Goal: Task Accomplishment & Management: Manage account settings

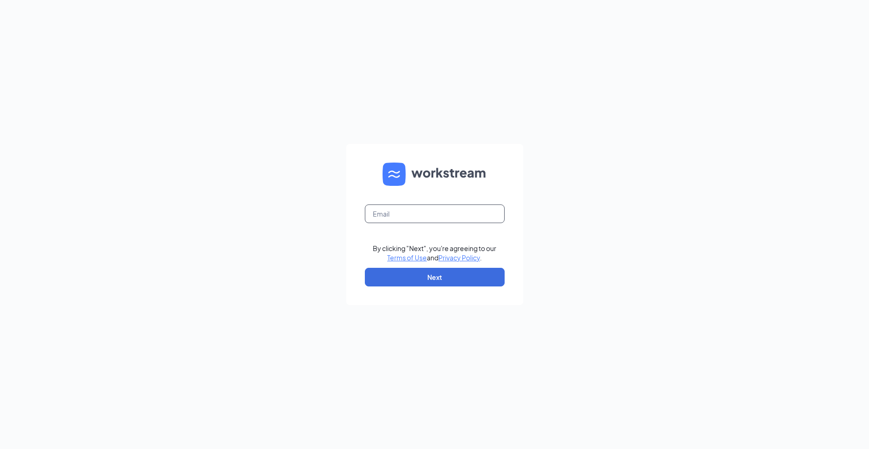
click at [406, 217] on input "text" at bounding box center [435, 213] width 140 height 19
type input "[EMAIL_ADDRESS][DOMAIN_NAME]"
click at [431, 275] on button "Next" at bounding box center [435, 277] width 140 height 19
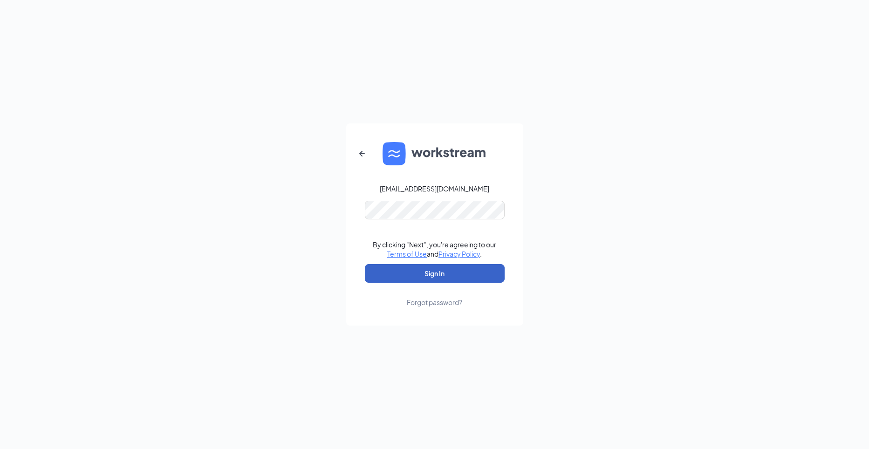
click at [431, 270] on button "Sign In" at bounding box center [435, 273] width 140 height 19
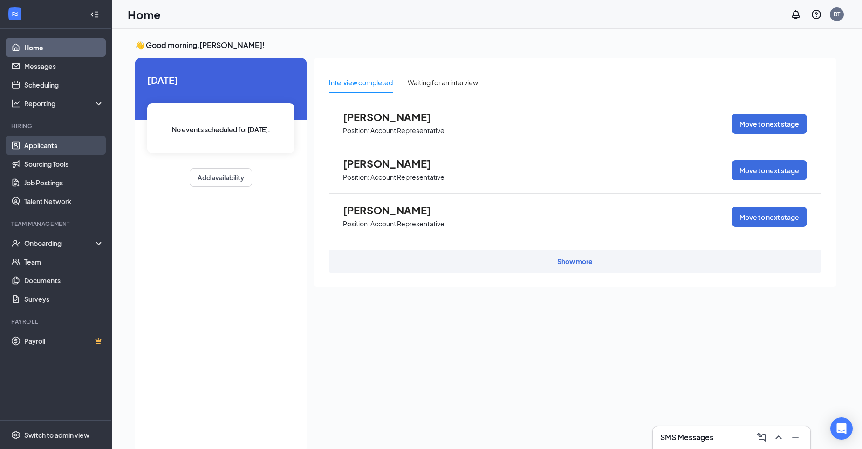
click at [47, 142] on link "Applicants" at bounding box center [64, 145] width 80 height 19
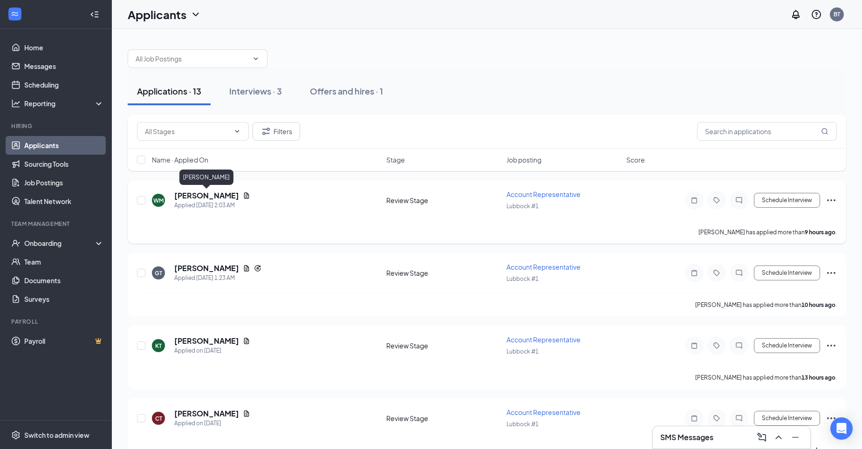
click at [210, 198] on h5 "[PERSON_NAME]" at bounding box center [206, 195] width 65 height 10
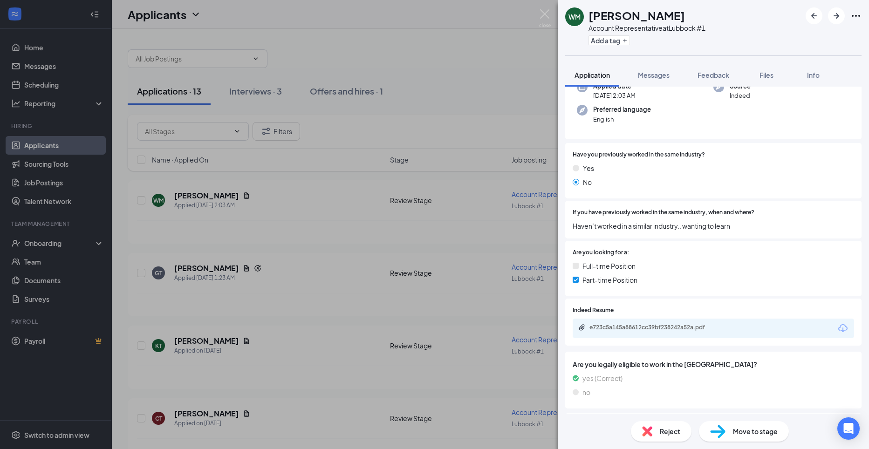
scroll to position [93, 0]
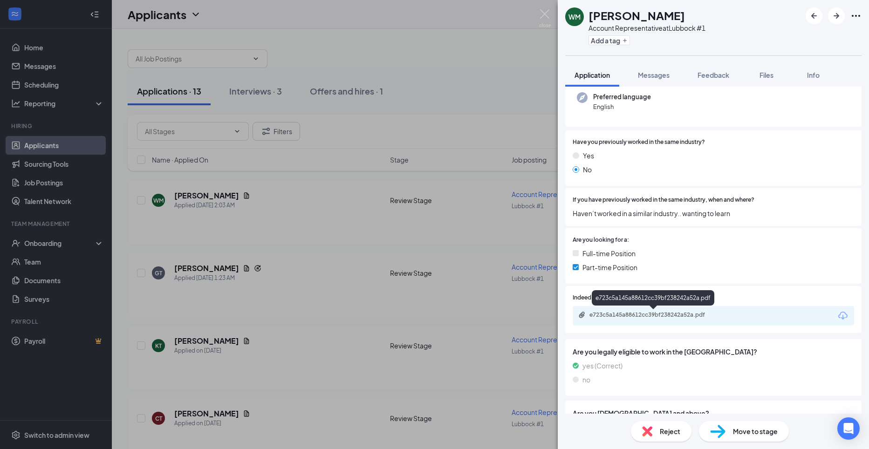
click at [639, 313] on div "e723c5a145a88612cc39bf238242a52a.pdf" at bounding box center [654, 314] width 130 height 7
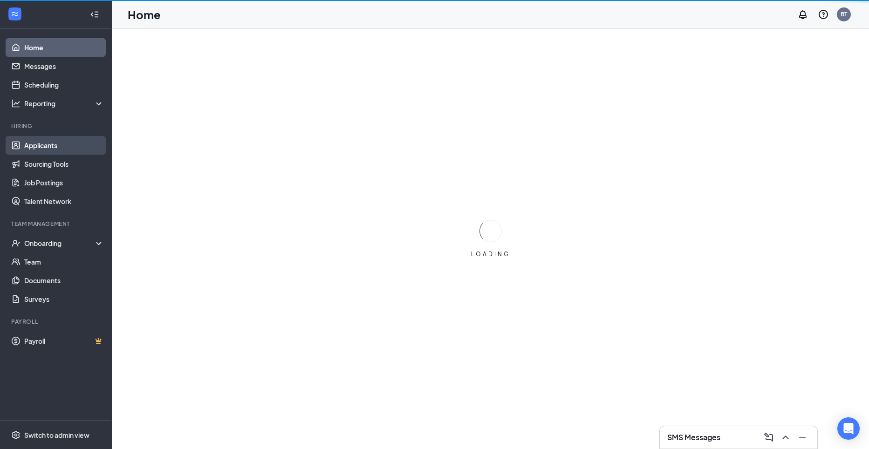
click at [55, 150] on link "Applicants" at bounding box center [64, 145] width 80 height 19
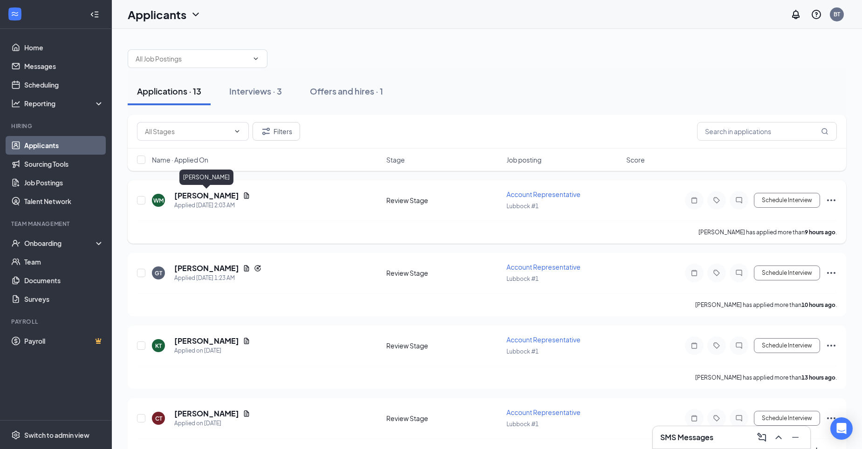
click at [218, 200] on h5 "[PERSON_NAME]" at bounding box center [206, 195] width 65 height 10
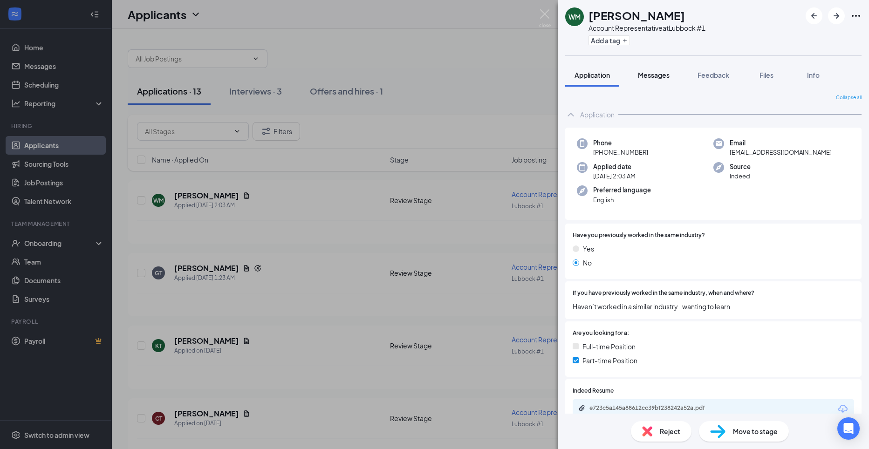
click at [648, 81] on button "Messages" at bounding box center [653, 74] width 50 height 23
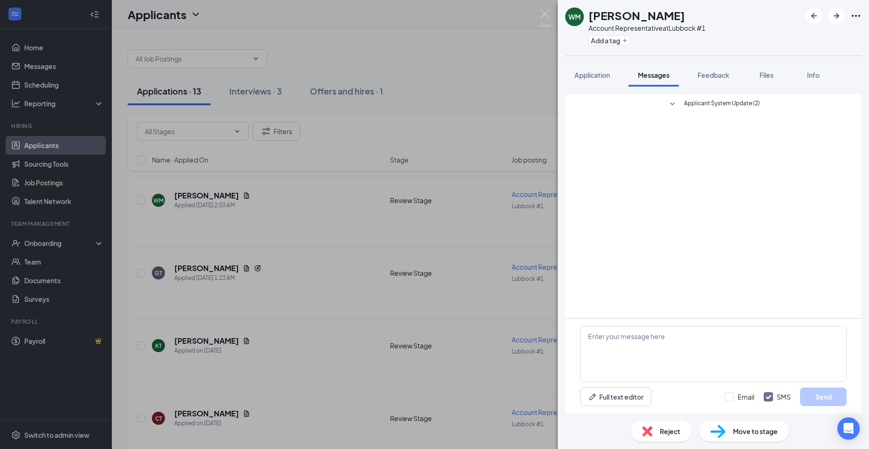
click at [744, 434] on span "Move to stage" at bounding box center [755, 431] width 45 height 10
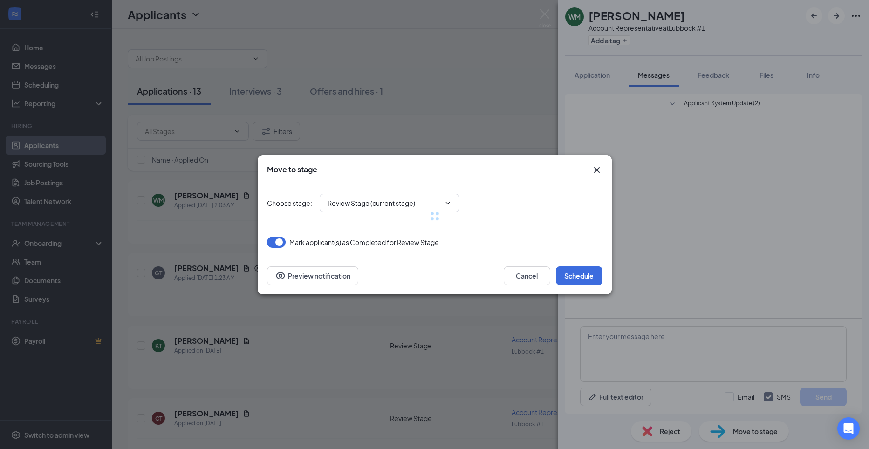
type input "Onsite Interview (next stage)"
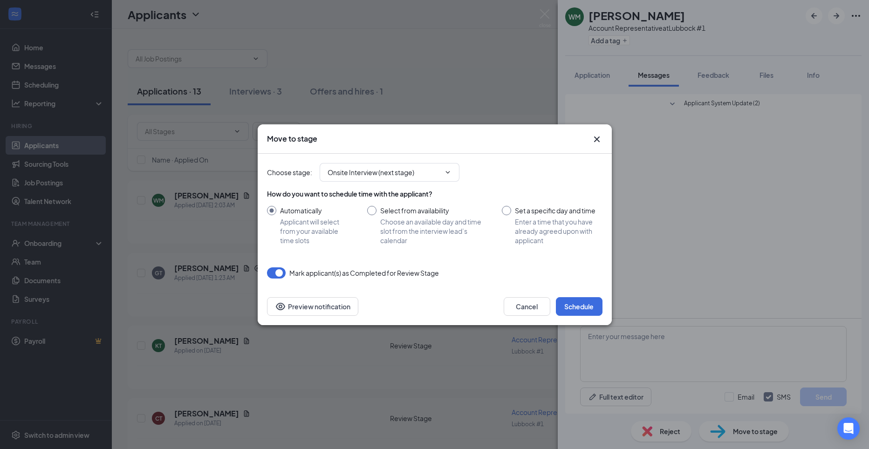
click at [599, 136] on icon "Cross" at bounding box center [596, 139] width 11 height 11
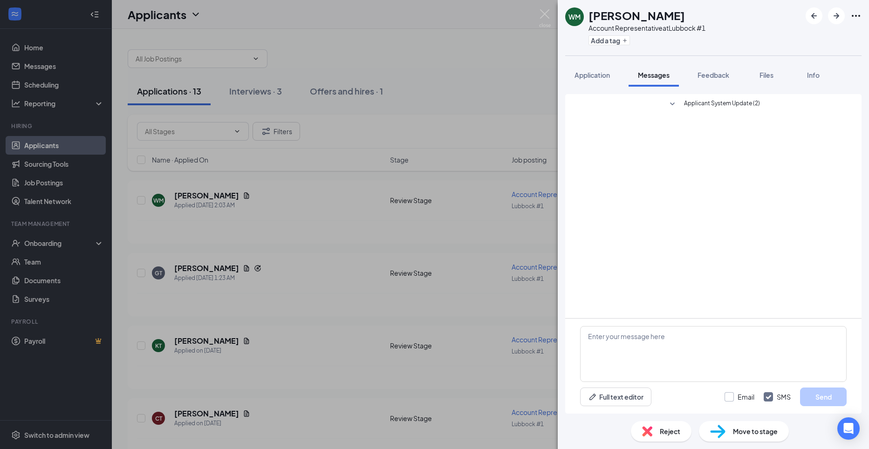
click at [730, 396] on input "Email" at bounding box center [739, 396] width 30 height 9
checkbox input "true"
click at [749, 432] on span "Move to stage" at bounding box center [755, 431] width 45 height 10
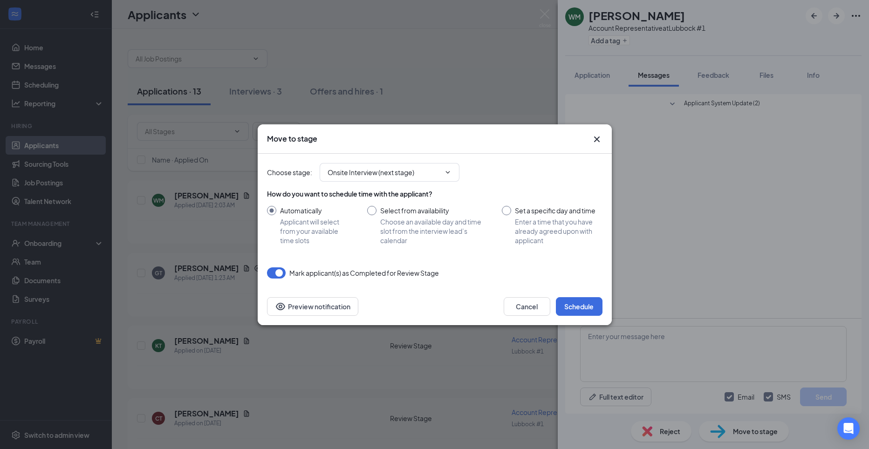
click at [374, 211] on input "Select from availability Choose an available day and time slot from the intervi…" at bounding box center [425, 225] width 116 height 39
radio input "true"
radio input "false"
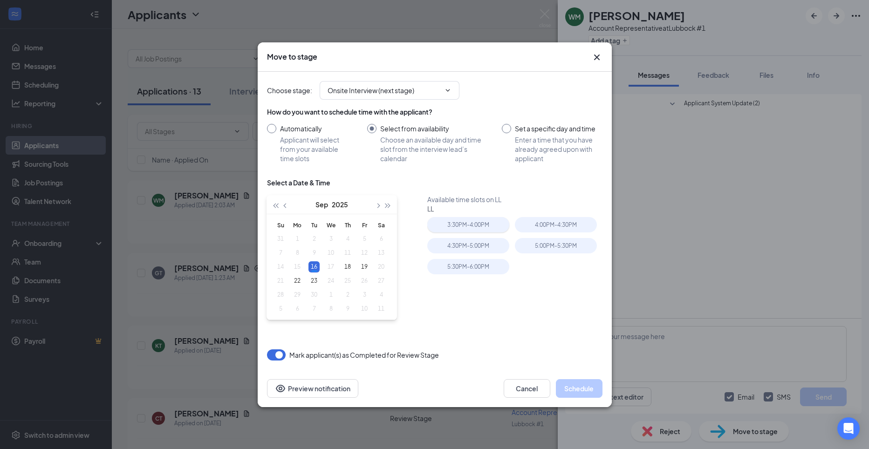
type input "[DATE]"
click at [507, 124] on input "Set a specific day and time Enter a time that you have already agreed upon with…" at bounding box center [552, 143] width 100 height 39
radio input "true"
radio input "false"
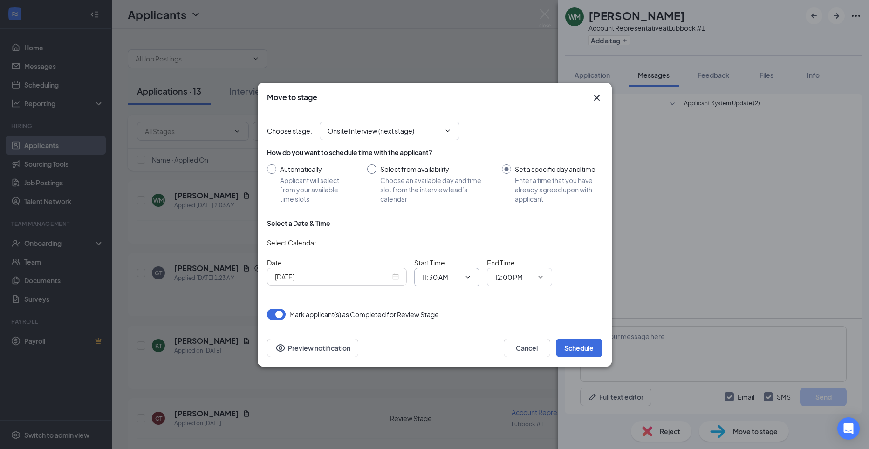
click at [468, 279] on icon "ChevronDown" at bounding box center [467, 276] width 7 height 7
drag, startPoint x: 458, startPoint y: 278, endPoint x: 386, endPoint y: 278, distance: 72.2
click at [386, 278] on div "Date [DATE] Start Time 11:30 AM End Time 12:00 PM" at bounding box center [434, 272] width 335 height 29
drag, startPoint x: 387, startPoint y: 277, endPoint x: 456, endPoint y: 239, distance: 79.2
click at [456, 239] on div "Select Calendar" at bounding box center [434, 242] width 335 height 15
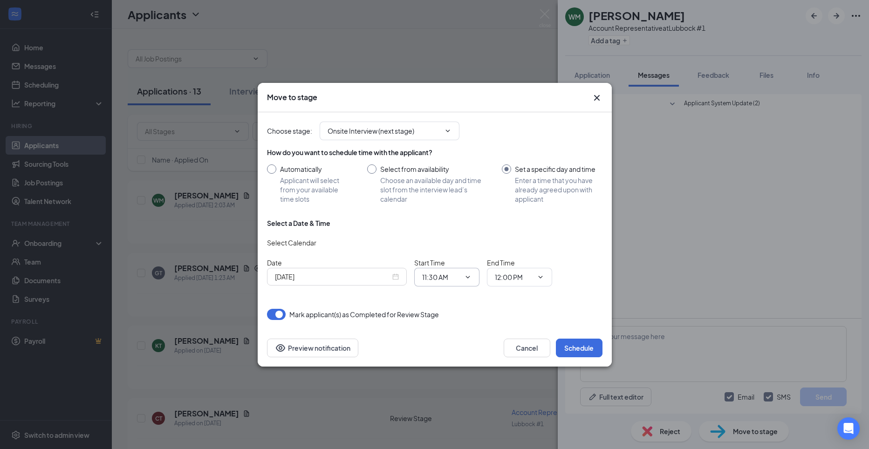
click at [465, 279] on icon "ChevronDown" at bounding box center [467, 276] width 7 height 7
click at [469, 278] on icon "ChevronDown" at bounding box center [467, 276] width 7 height 7
drag, startPoint x: 469, startPoint y: 278, endPoint x: 456, endPoint y: 276, distance: 13.1
click at [456, 276] on input "11:30 AM" at bounding box center [441, 277] width 38 height 10
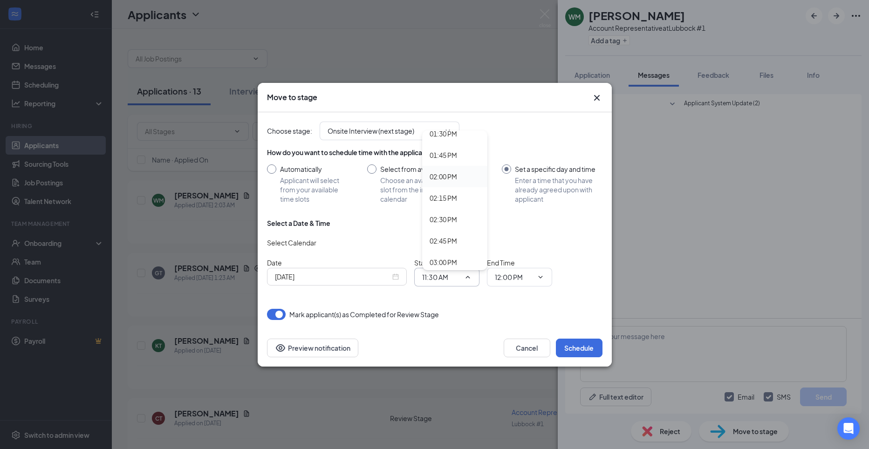
click at [456, 177] on div "02:00 PM" at bounding box center [442, 176] width 27 height 10
type input "02:00 PM"
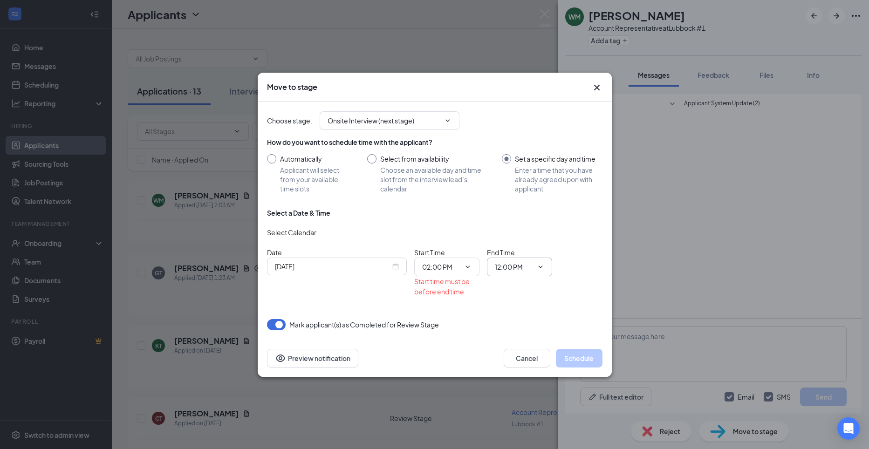
click at [541, 268] on icon "ChevronDown" at bounding box center [540, 266] width 7 height 7
click at [539, 265] on icon "ChevronDown" at bounding box center [540, 266] width 7 height 7
click at [541, 268] on icon "ChevronDown" at bounding box center [540, 266] width 7 height 7
drag, startPoint x: 527, startPoint y: 267, endPoint x: 483, endPoint y: 269, distance: 43.3
click at [483, 269] on div "Date [DATE] Start Time 02:00 PM 12:00 AM 12:15 AM 12:30 AM 12:45 AM 01:00 AM 01…" at bounding box center [434, 271] width 335 height 49
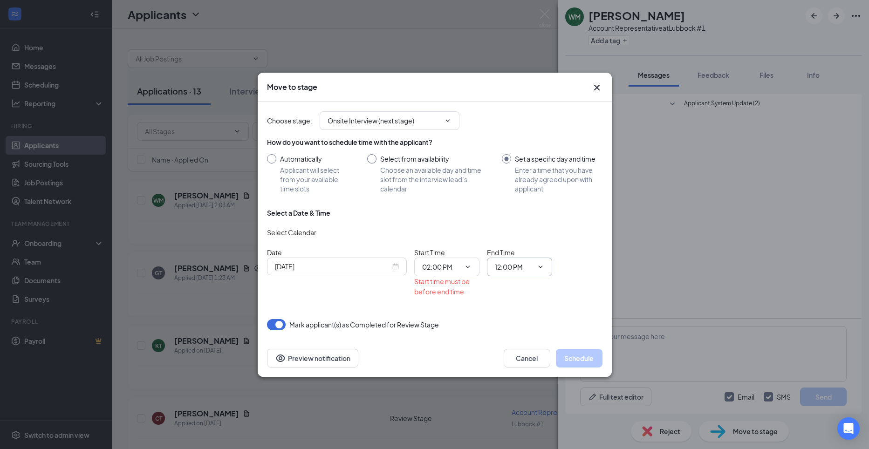
click at [538, 244] on div "Select a Date & Time Select Calendar Date [DATE] Start Time 02:00 PM 12:00 AM 1…" at bounding box center [434, 256] width 335 height 96
click at [520, 252] on div "End Time 12:00 PM" at bounding box center [519, 261] width 65 height 29
click at [525, 258] on span "12:00 PM" at bounding box center [519, 267] width 65 height 19
click at [525, 265] on input "12:00 PM" at bounding box center [514, 267] width 38 height 10
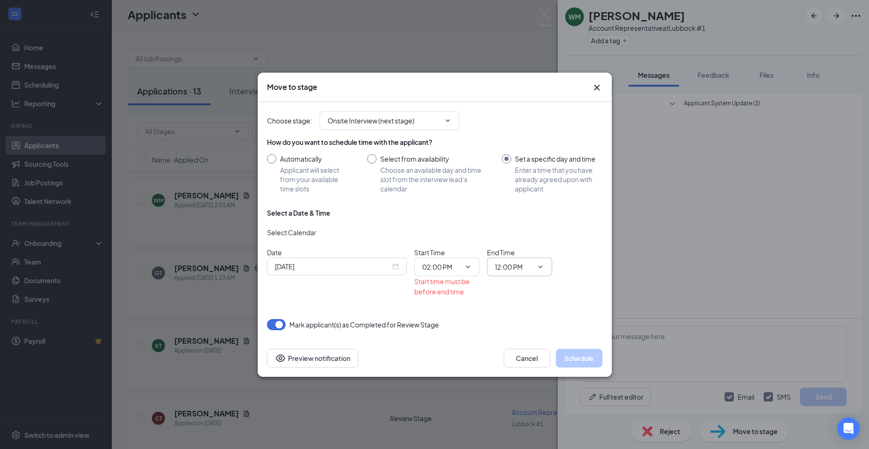
click at [525, 265] on input "12:00 PM" at bounding box center [514, 267] width 38 height 10
click at [525, 211] on div "02:30 PM" at bounding box center [515, 209] width 27 height 10
type input "02:30 PM"
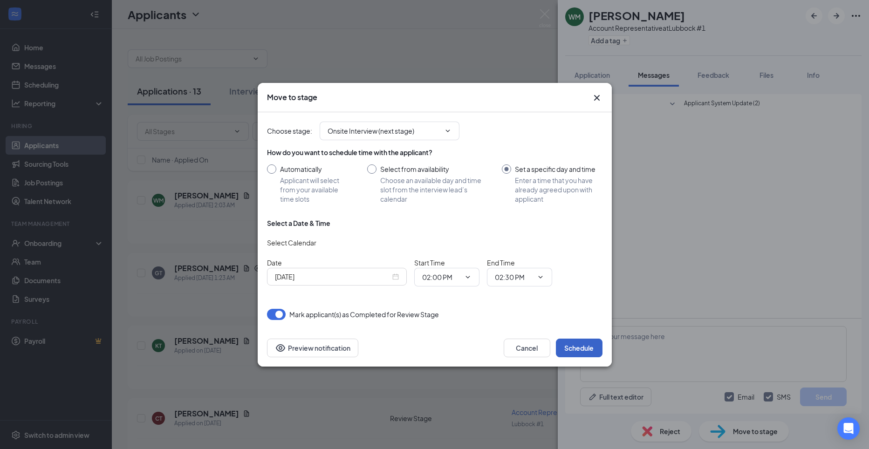
click at [568, 343] on button "Schedule" at bounding box center [579, 348] width 47 height 19
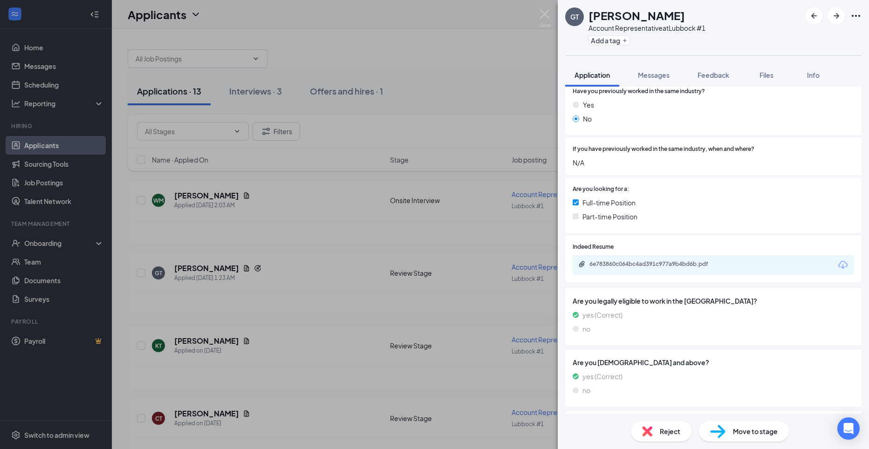
scroll to position [186, 0]
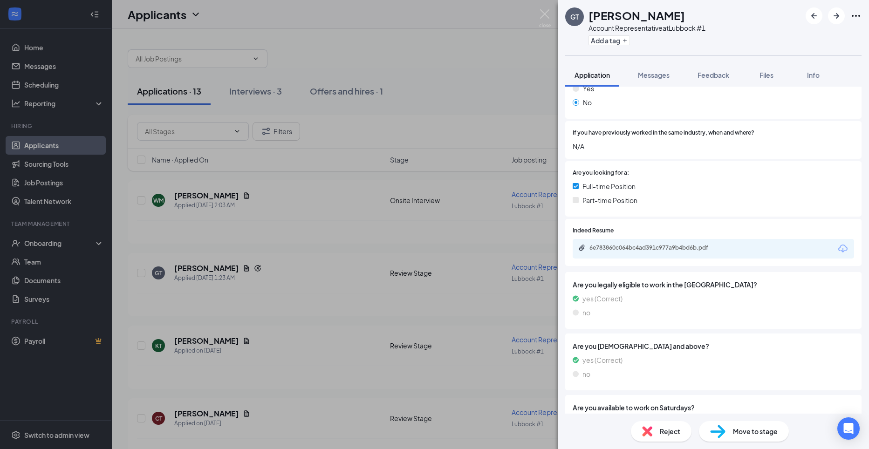
click at [654, 429] on div "Reject" at bounding box center [661, 431] width 61 height 20
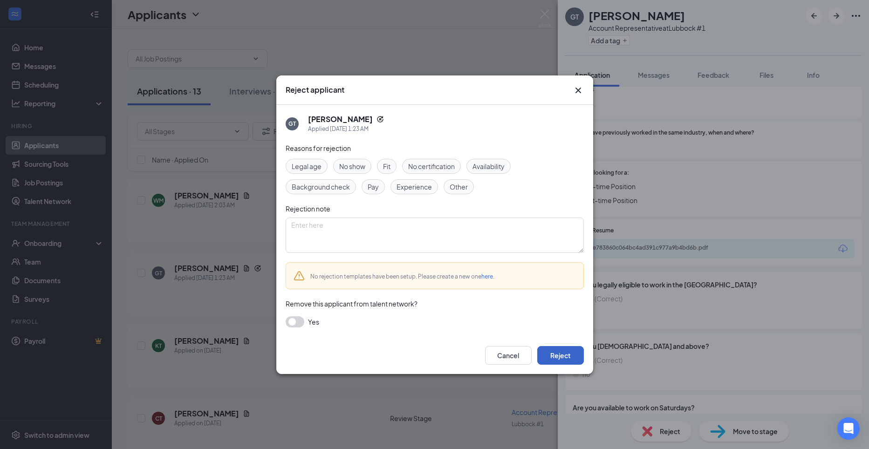
click at [564, 353] on button "Reject" at bounding box center [560, 355] width 47 height 19
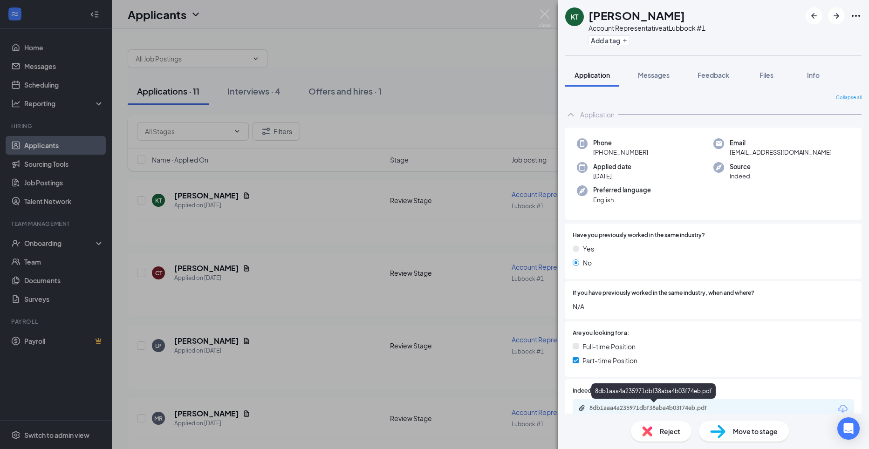
click at [633, 408] on div "8db1aaa4a235971dbf38aba4b03f74eb.pdf" at bounding box center [654, 407] width 130 height 7
click at [63, 405] on div "[PERSON_NAME] [PERSON_NAME] Account Representative at Lubbock #1 Add a tag Appl…" at bounding box center [434, 224] width 869 height 449
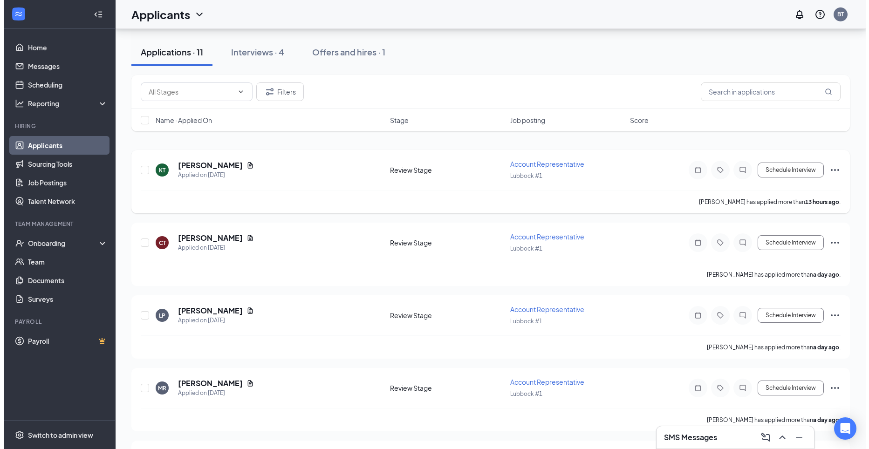
scroll to position [47, 0]
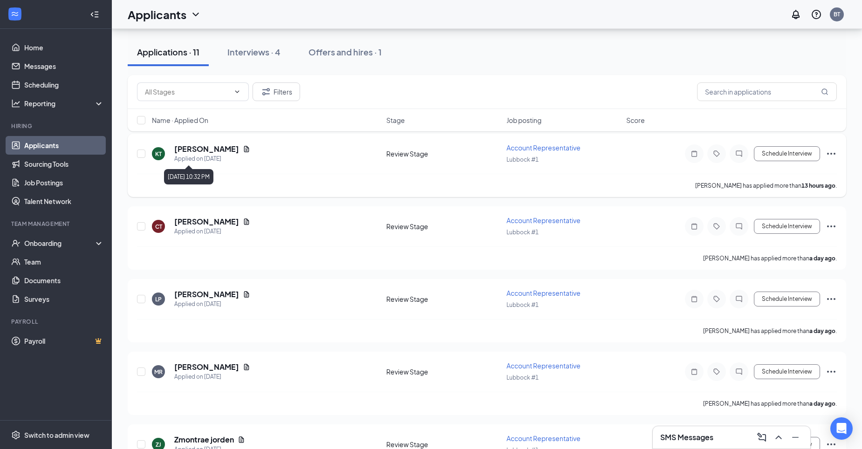
click at [188, 155] on div "Applied on [DATE]" at bounding box center [212, 158] width 76 height 9
click at [221, 146] on h5 "[PERSON_NAME]" at bounding box center [206, 149] width 65 height 10
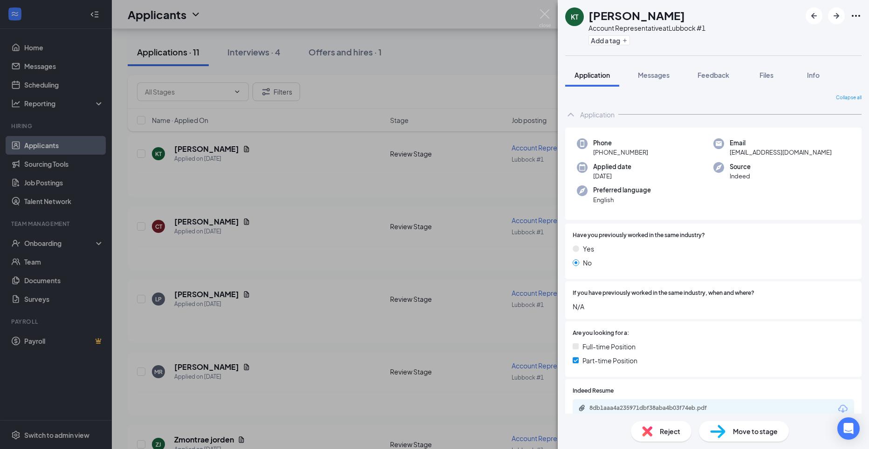
click at [770, 423] on div "Move to stage" at bounding box center [744, 431] width 90 height 20
type input "Onsite Interview (next stage)"
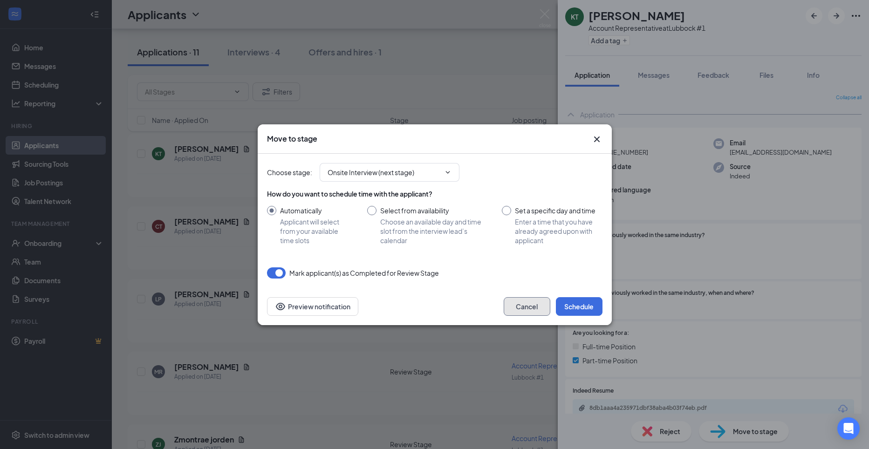
drag, startPoint x: 517, startPoint y: 309, endPoint x: 523, endPoint y: 307, distance: 6.2
click at [518, 308] on button "Cancel" at bounding box center [526, 306] width 47 height 19
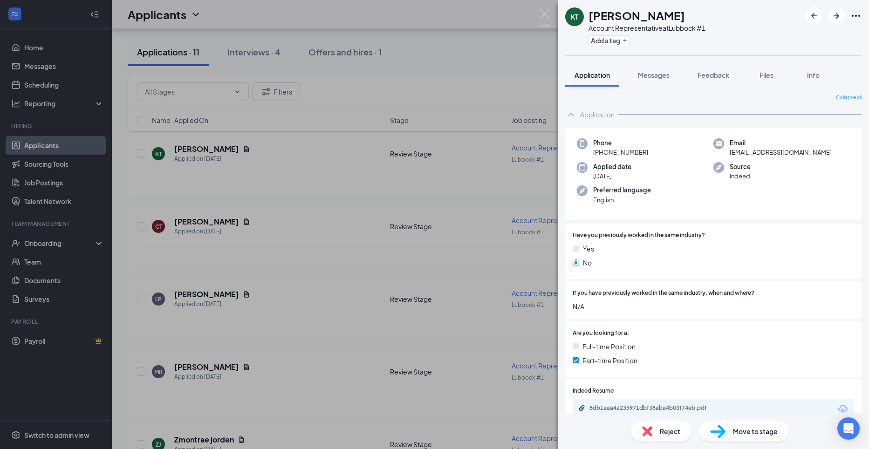
click at [673, 435] on span "Reject" at bounding box center [670, 431] width 20 height 10
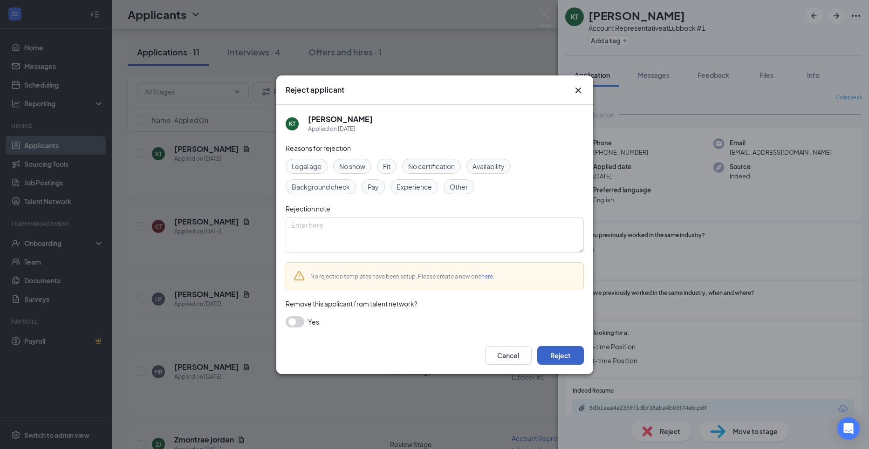
click at [558, 360] on button "Reject" at bounding box center [560, 355] width 47 height 19
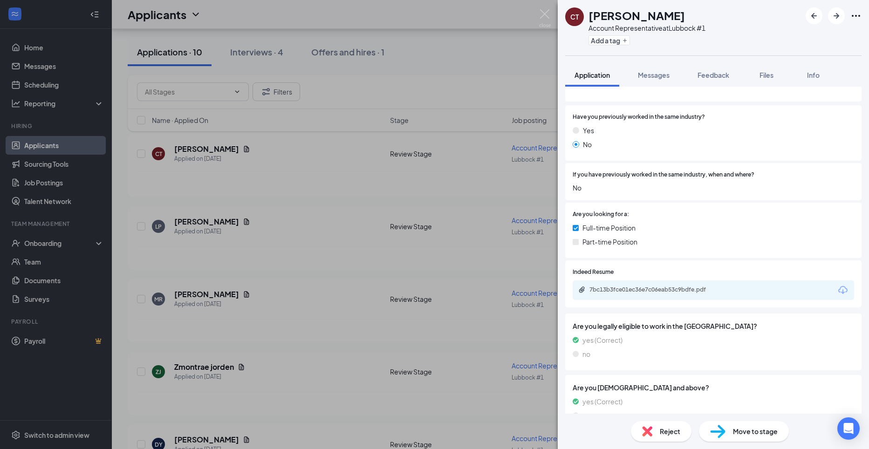
scroll to position [140, 0]
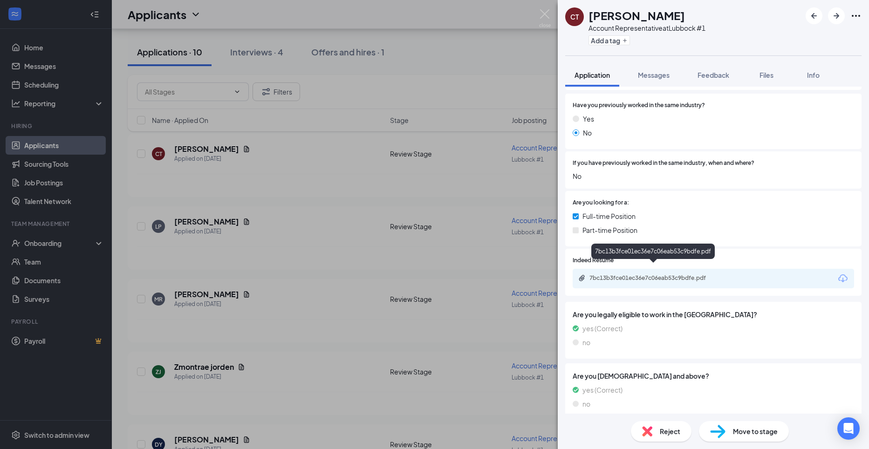
click at [605, 274] on div "7bc13b3fce01ec36e7c06eab53c9bdfe.pdf" at bounding box center [654, 277] width 130 height 7
click at [314, 272] on div "CT [PERSON_NAME] Account Representative at [GEOGRAPHIC_DATA] #1 Add a tag Appli…" at bounding box center [434, 224] width 869 height 449
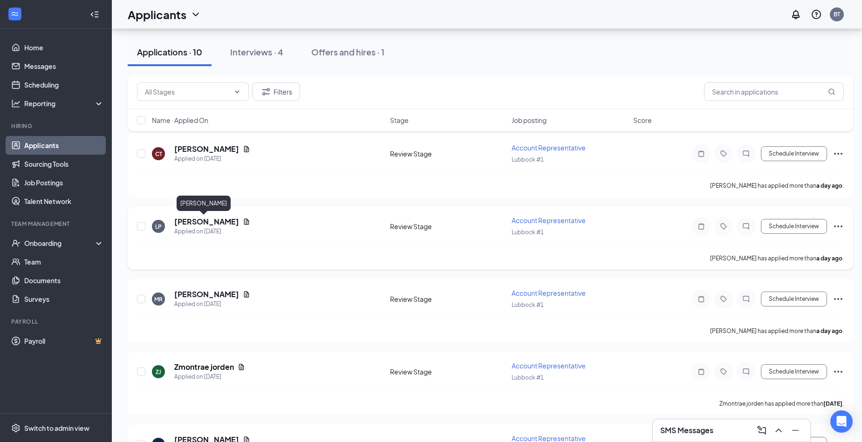
click at [201, 219] on h5 "[PERSON_NAME]" at bounding box center [206, 222] width 65 height 10
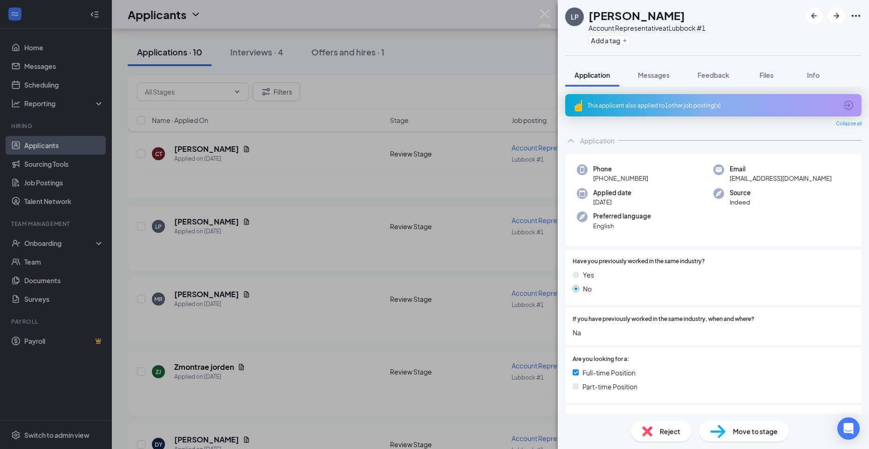
click at [654, 428] on div "Reject" at bounding box center [661, 431] width 61 height 20
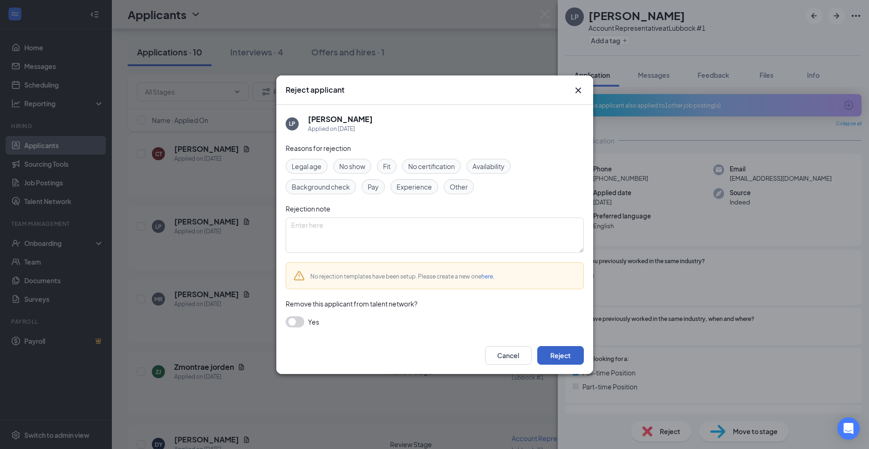
click at [550, 349] on button "Reject" at bounding box center [560, 355] width 47 height 19
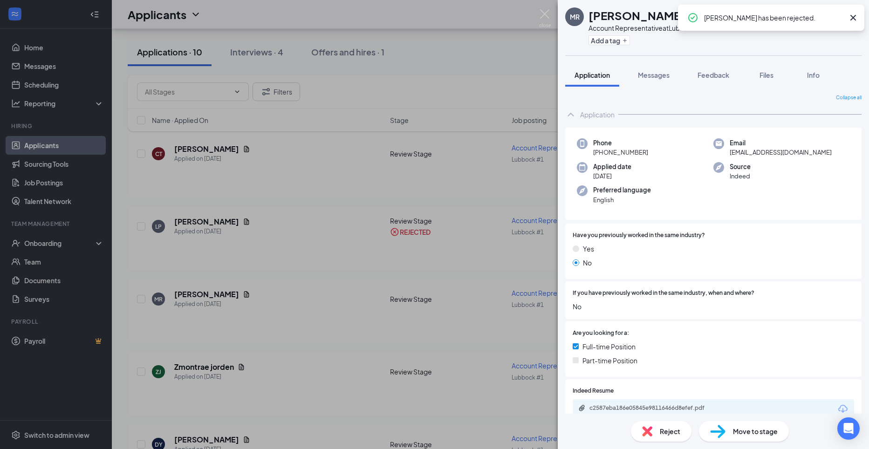
click at [663, 432] on span "Reject" at bounding box center [670, 431] width 20 height 10
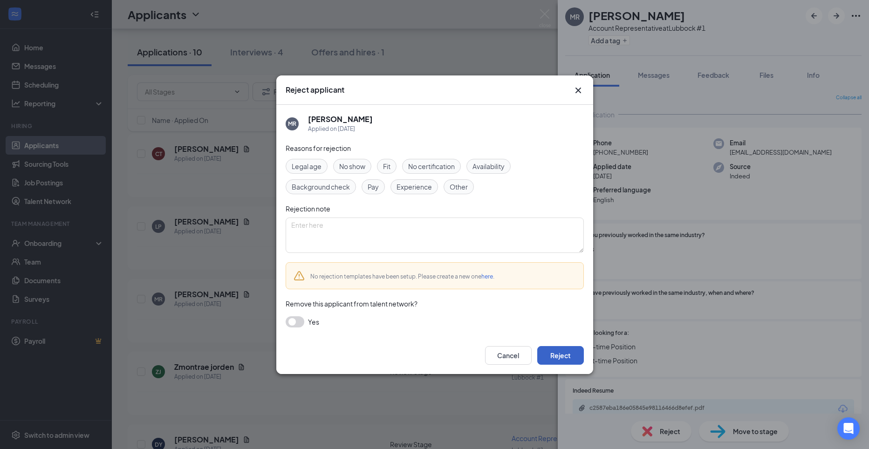
click at [554, 356] on button "Reject" at bounding box center [560, 355] width 47 height 19
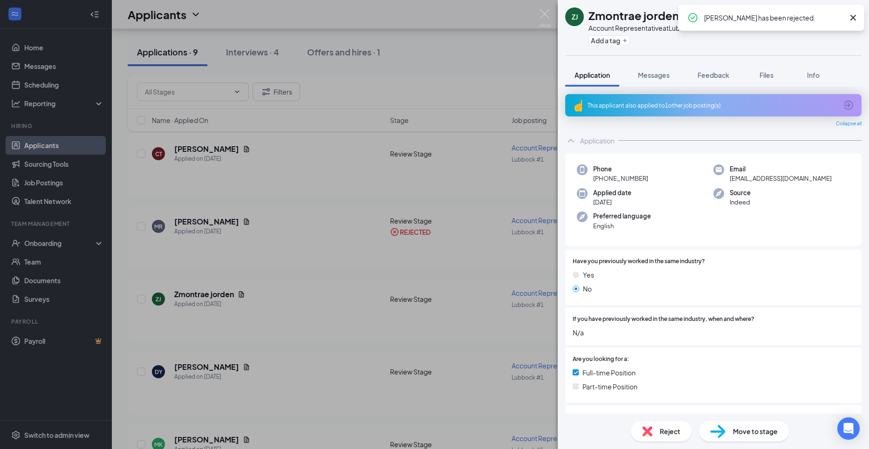
click at [670, 434] on span "Reject" at bounding box center [670, 431] width 20 height 10
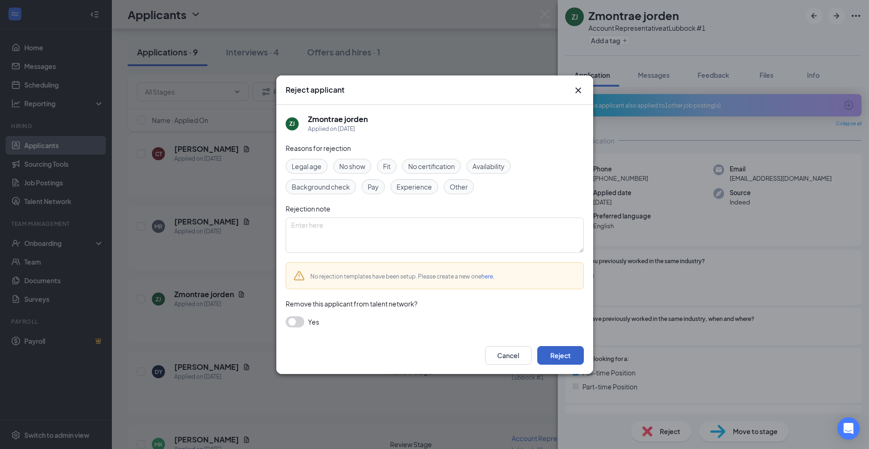
click at [544, 358] on button "Reject" at bounding box center [560, 355] width 47 height 19
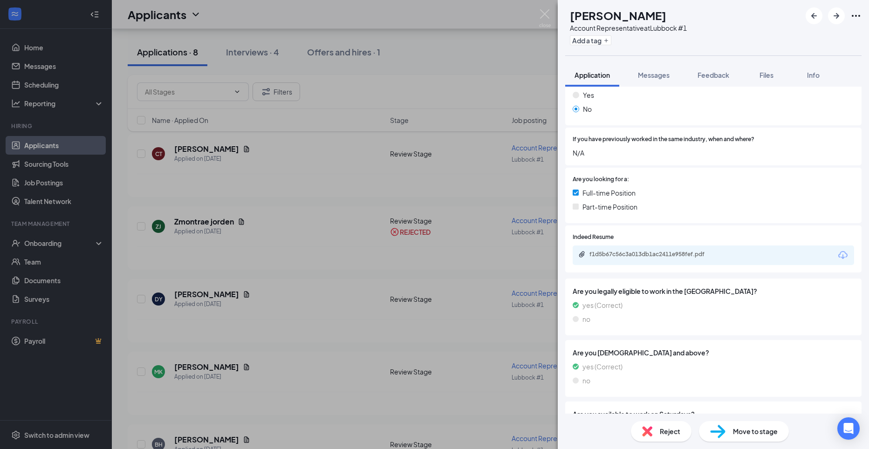
scroll to position [186, 0]
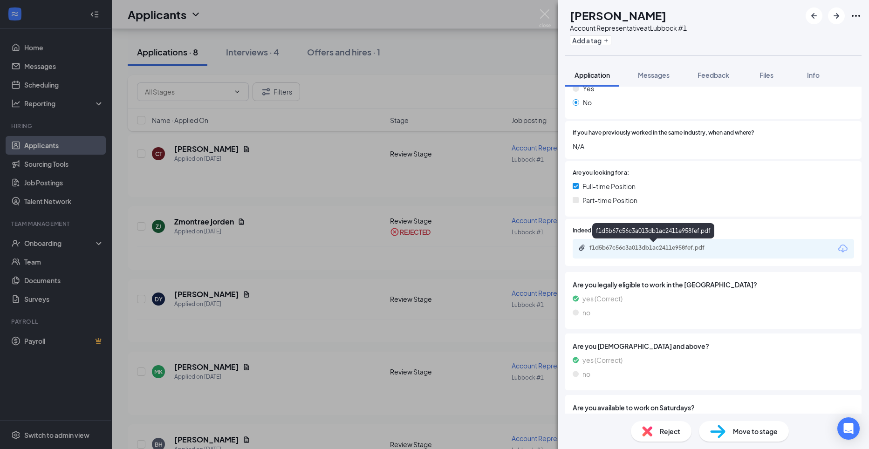
click at [609, 249] on div "f1d5b67c56c3a013db1ac2411e958fef.pdf" at bounding box center [654, 247] width 130 height 7
click at [663, 429] on span "Reject" at bounding box center [670, 431] width 20 height 10
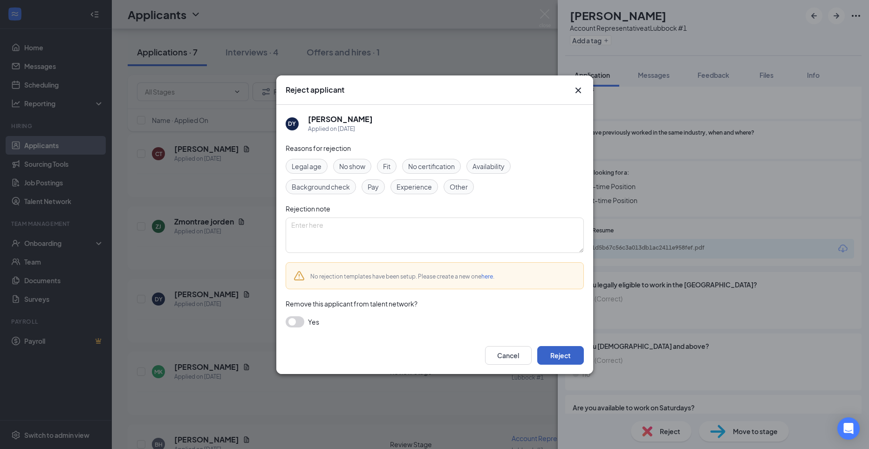
click at [559, 350] on button "Reject" at bounding box center [560, 355] width 47 height 19
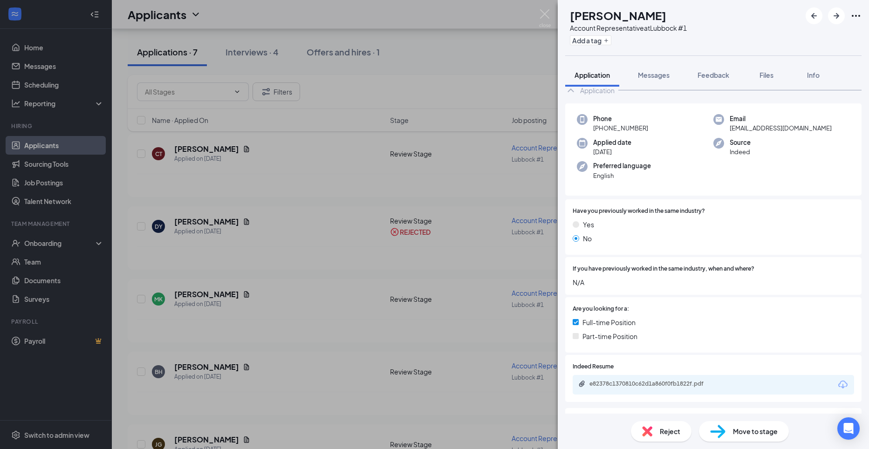
scroll to position [47, 0]
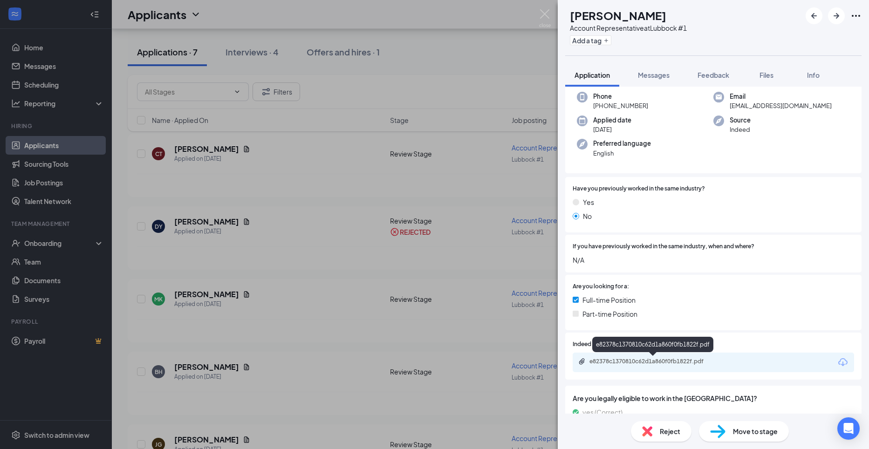
click at [626, 362] on div "e82378c1370810c62d1a860f0fb1822f.pdf" at bounding box center [654, 361] width 130 height 7
click at [340, 380] on div "MK [PERSON_NAME] Account Representative at Lubbock #1 Add a tag Application Mes…" at bounding box center [434, 224] width 869 height 449
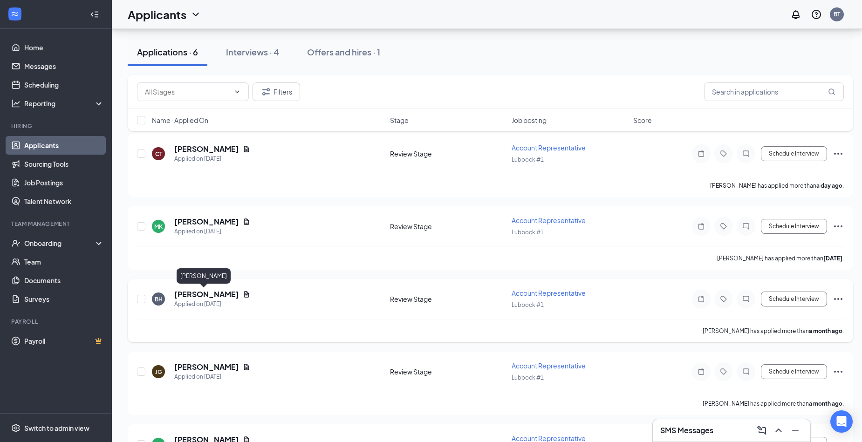
click at [203, 292] on h5 "[PERSON_NAME]" at bounding box center [206, 294] width 65 height 10
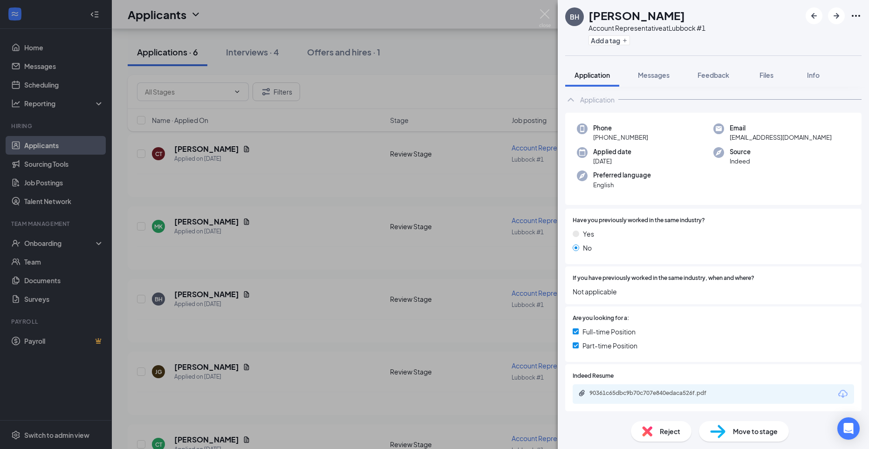
scroll to position [93, 0]
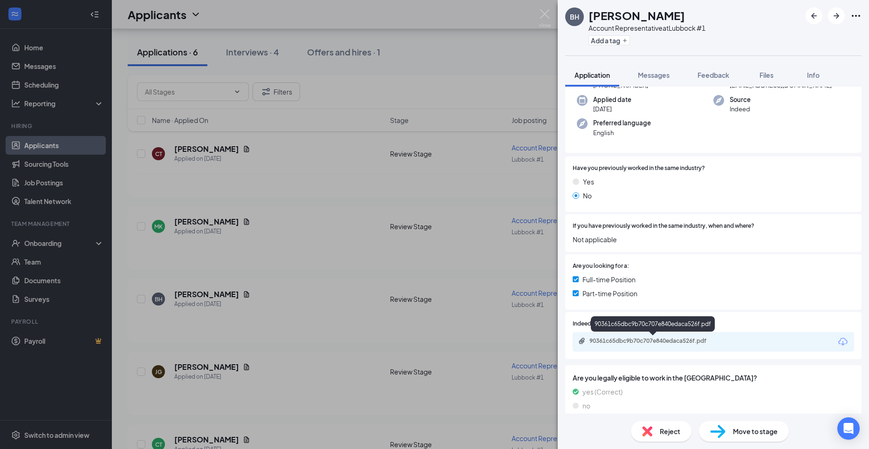
click at [610, 338] on div "90361c65dbc9b70c707e840edaca526f.pdf" at bounding box center [654, 340] width 130 height 7
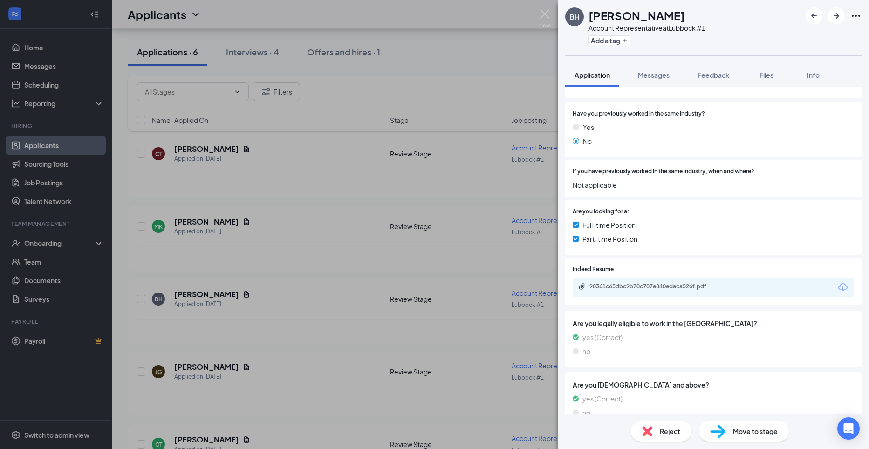
scroll to position [0, 0]
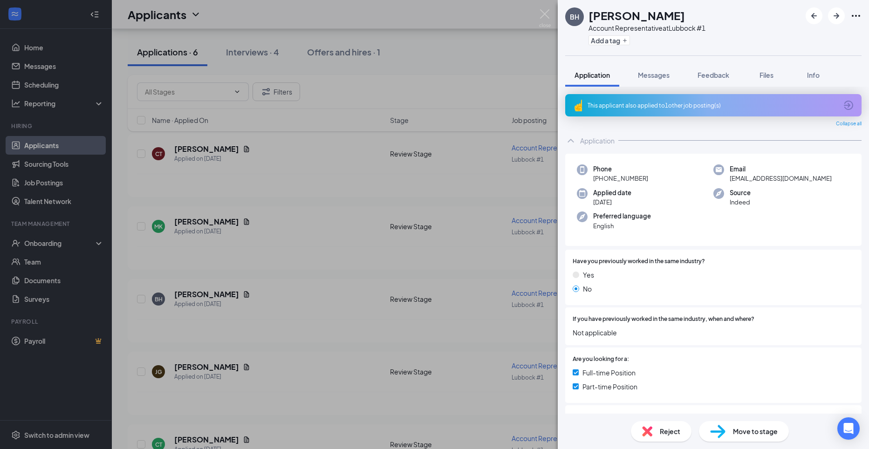
click at [663, 426] on div "Reject" at bounding box center [661, 431] width 61 height 20
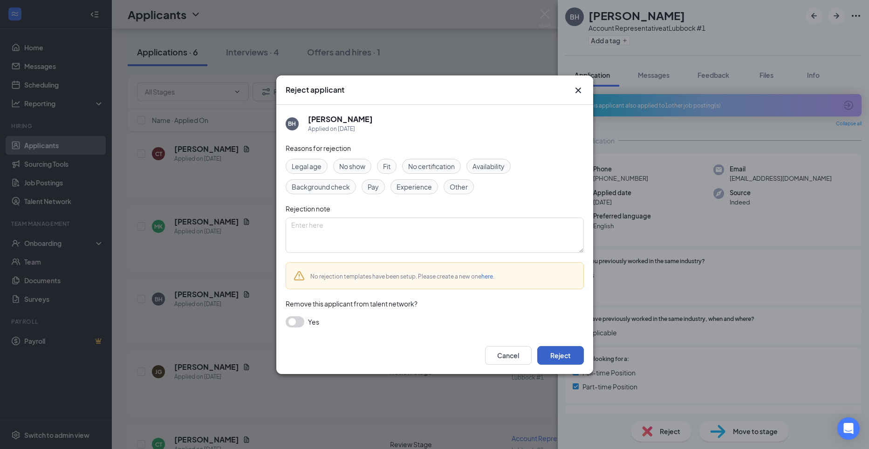
click at [571, 356] on button "Reject" at bounding box center [560, 355] width 47 height 19
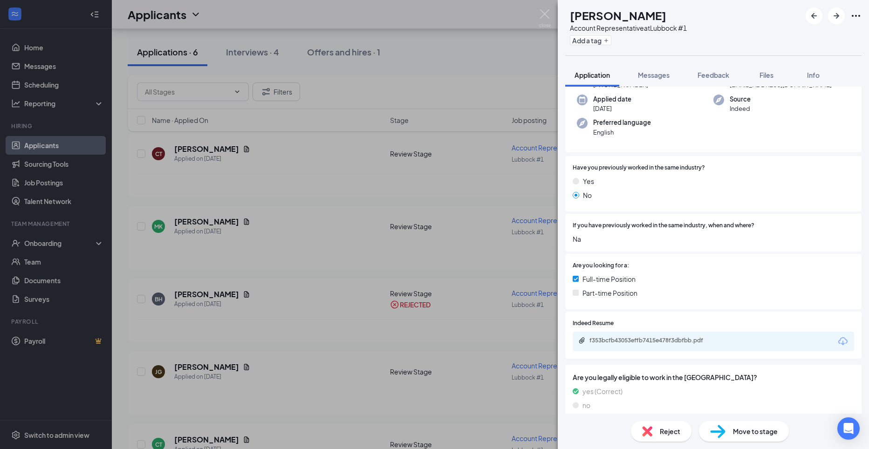
scroll to position [93, 0]
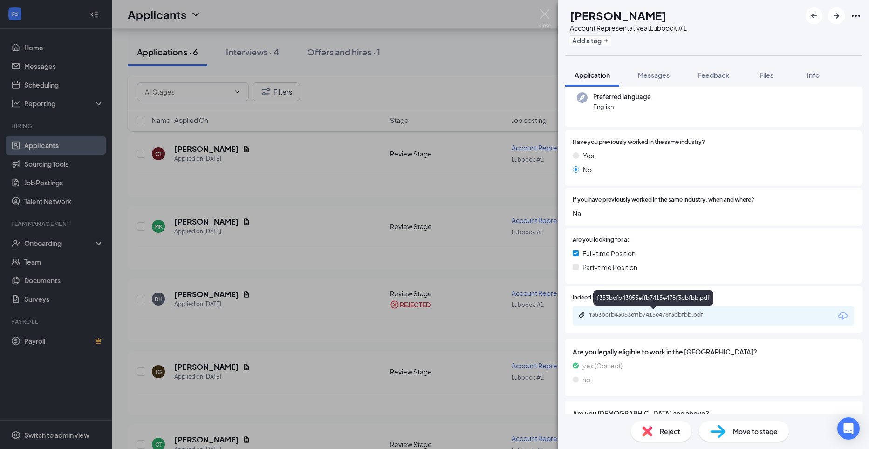
click at [631, 315] on div "f353bcfb43053effb7415e478f3dbfbb.pdf" at bounding box center [654, 314] width 130 height 7
click at [659, 431] on div "Reject" at bounding box center [661, 431] width 61 height 20
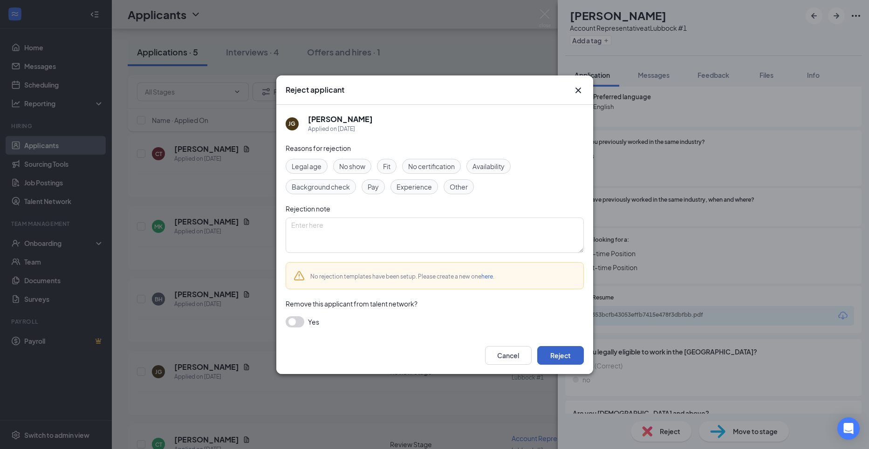
click at [566, 356] on button "Reject" at bounding box center [560, 355] width 47 height 19
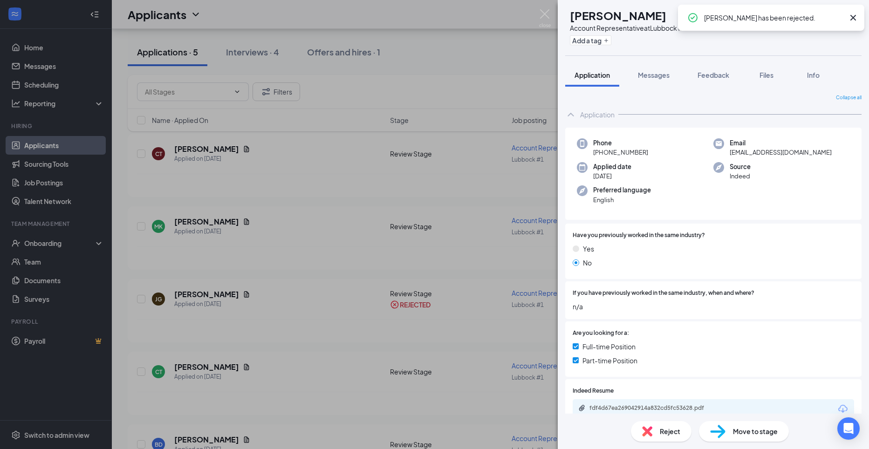
click at [183, 226] on div "CT [PERSON_NAME] Account Representative at Lubbock #1 Add a tag Application Mes…" at bounding box center [434, 224] width 869 height 449
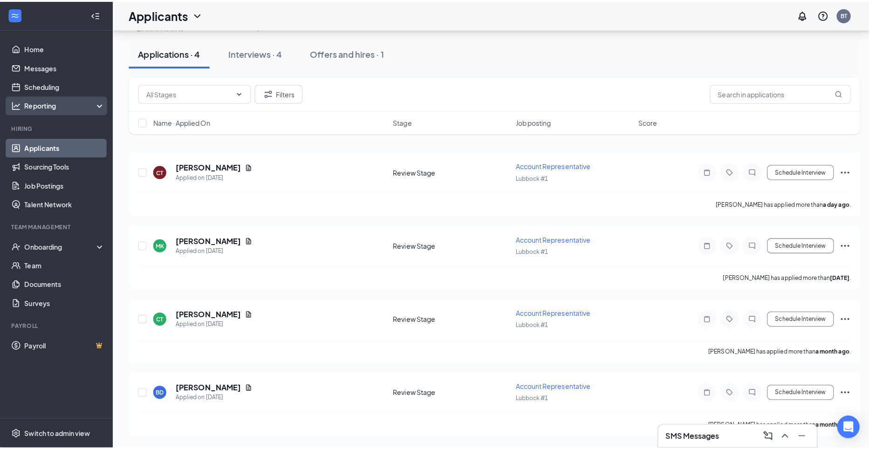
scroll to position [24, 0]
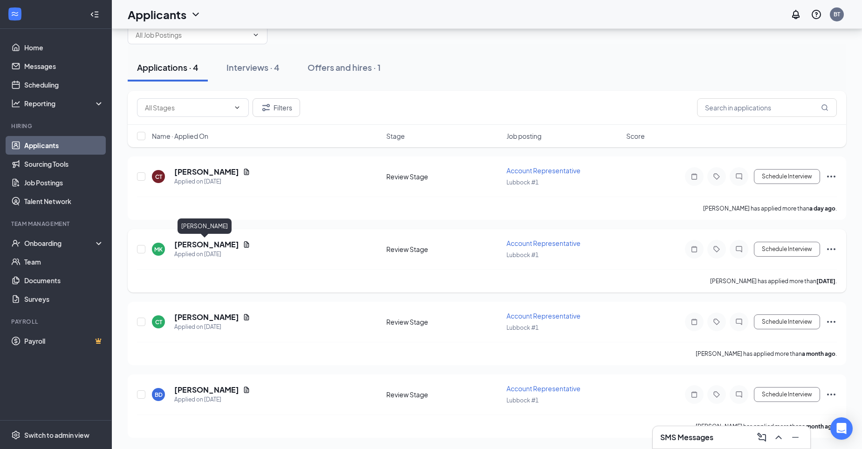
click at [191, 245] on h5 "[PERSON_NAME]" at bounding box center [206, 244] width 65 height 10
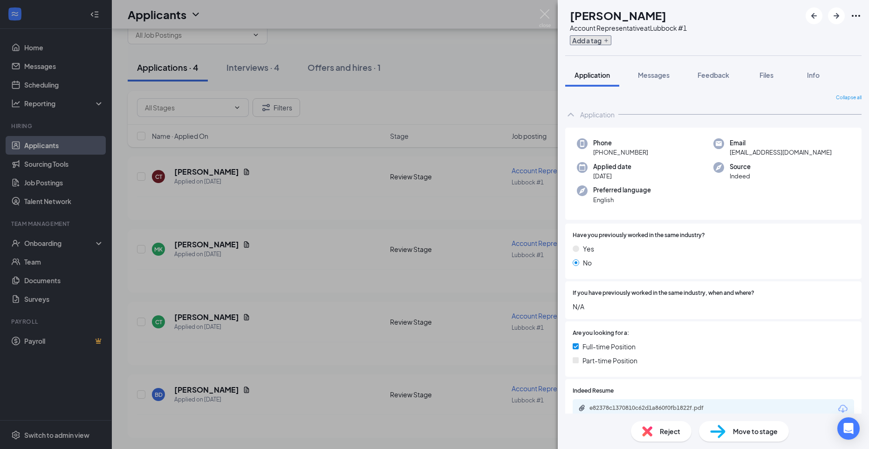
click at [611, 45] on button "Add a tag" at bounding box center [590, 40] width 41 height 10
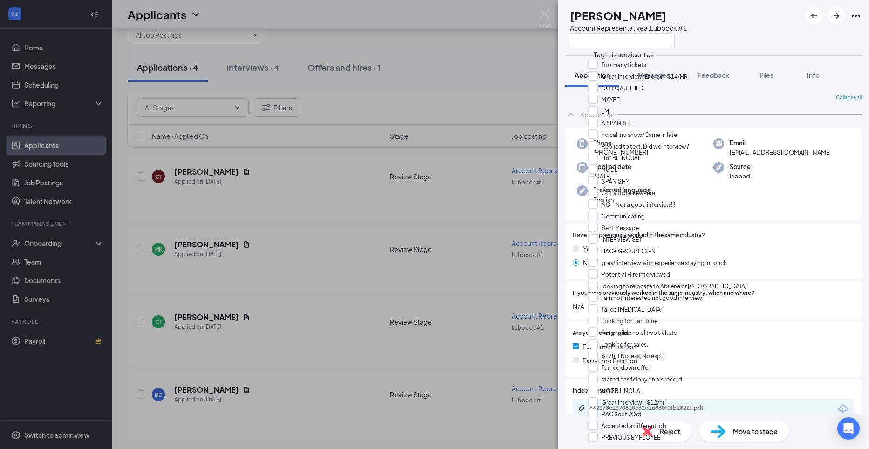
scroll to position [326, 0]
click at [743, 88] on div "Collapse all Application Phone [PHONE_NUMBER] Email [EMAIL_ADDRESS][DOMAIN_NAME…" at bounding box center [713, 250] width 311 height 327
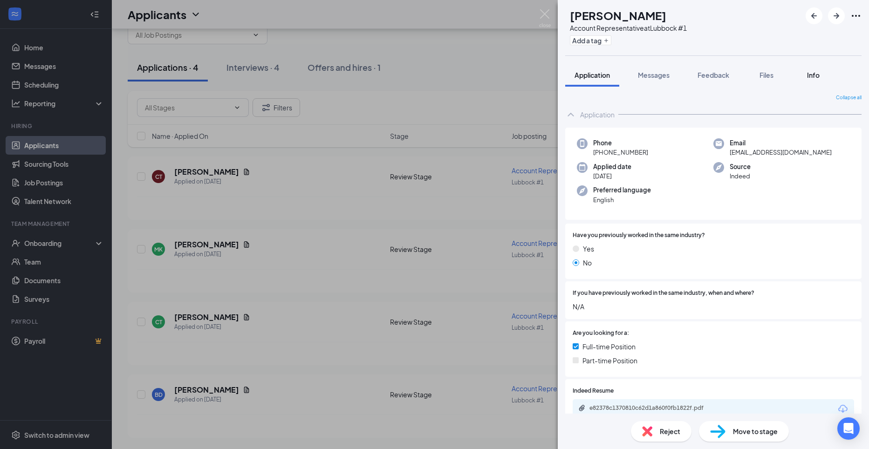
click at [815, 82] on button "Info" at bounding box center [812, 74] width 37 height 23
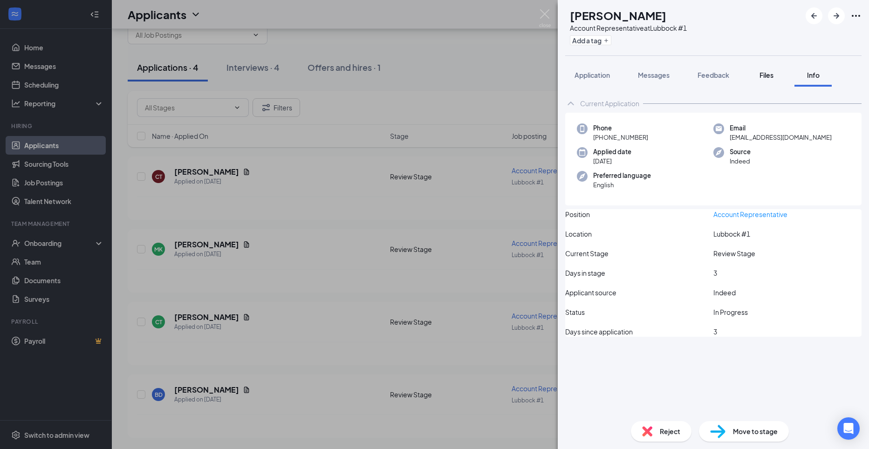
drag, startPoint x: 771, startPoint y: 77, endPoint x: 755, endPoint y: 79, distance: 15.9
click at [770, 77] on span "Files" at bounding box center [766, 75] width 14 height 8
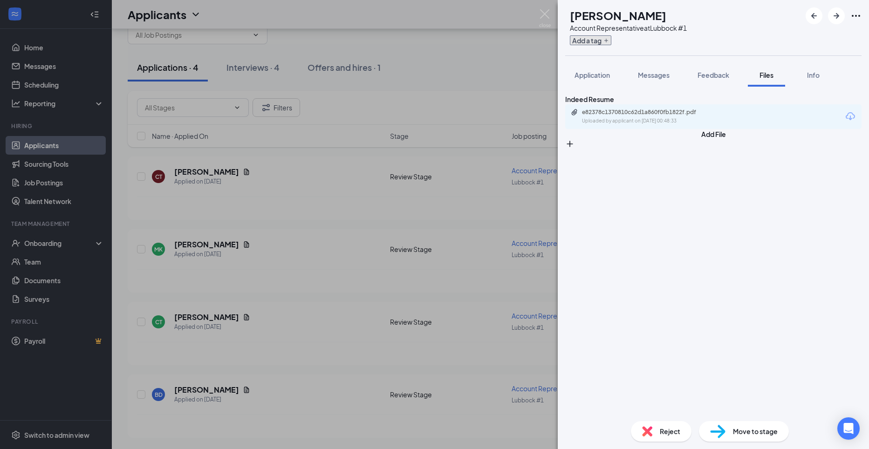
click at [605, 44] on button "Add a tag" at bounding box center [590, 40] width 41 height 10
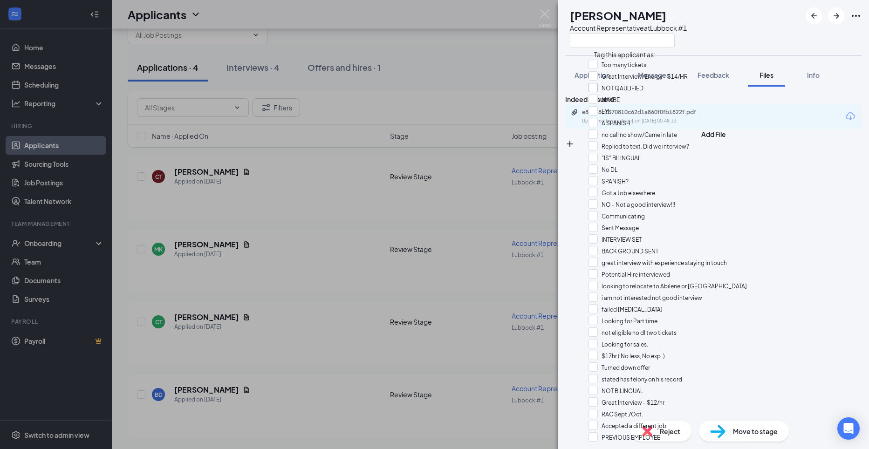
click at [601, 93] on input "NOT QAULIFIED" at bounding box center [615, 88] width 55 height 10
checkbox input "true"
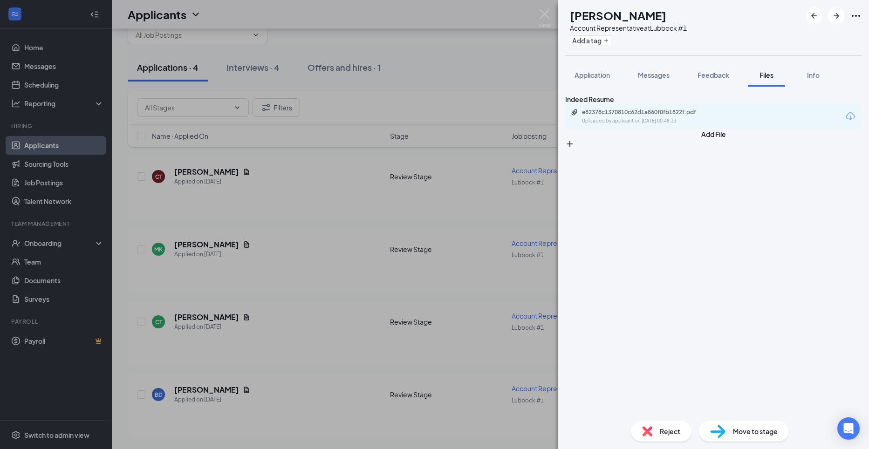
click at [661, 429] on span "Reject" at bounding box center [670, 431] width 20 height 10
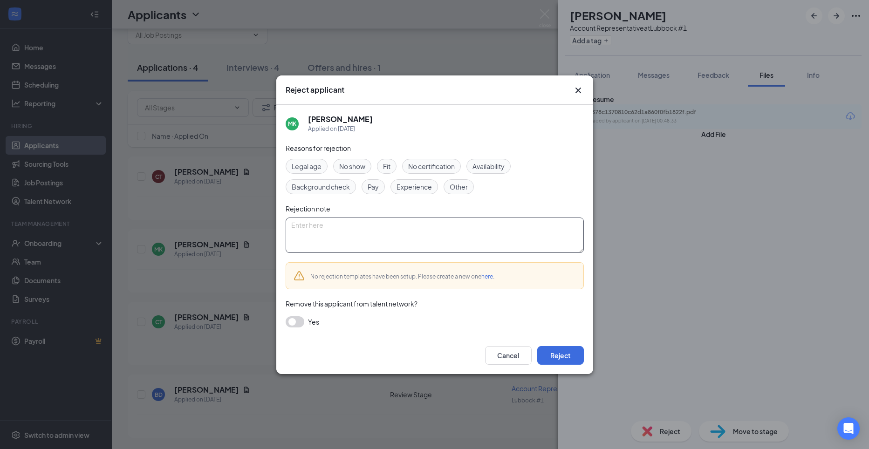
click at [309, 231] on textarea at bounding box center [435, 235] width 298 height 35
type textarea "no transportation"
click at [551, 355] on button "Reject" at bounding box center [560, 355] width 47 height 19
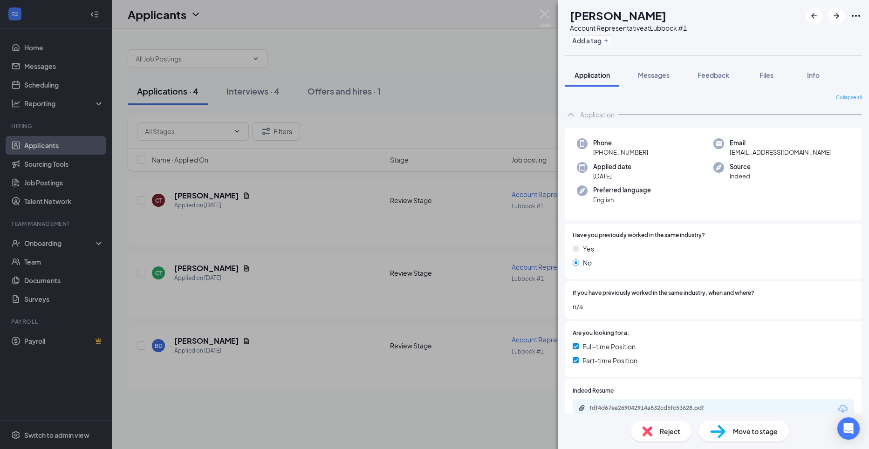
click at [662, 434] on span "Reject" at bounding box center [670, 431] width 20 height 10
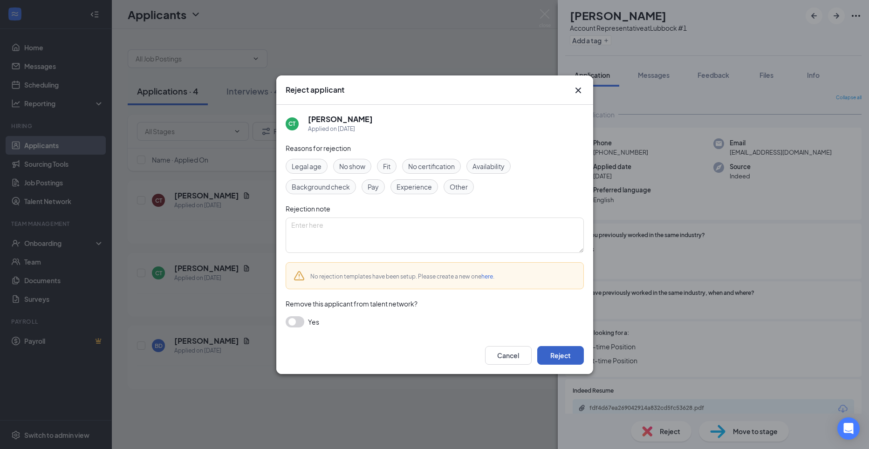
click at [555, 358] on button "Reject" at bounding box center [560, 355] width 47 height 19
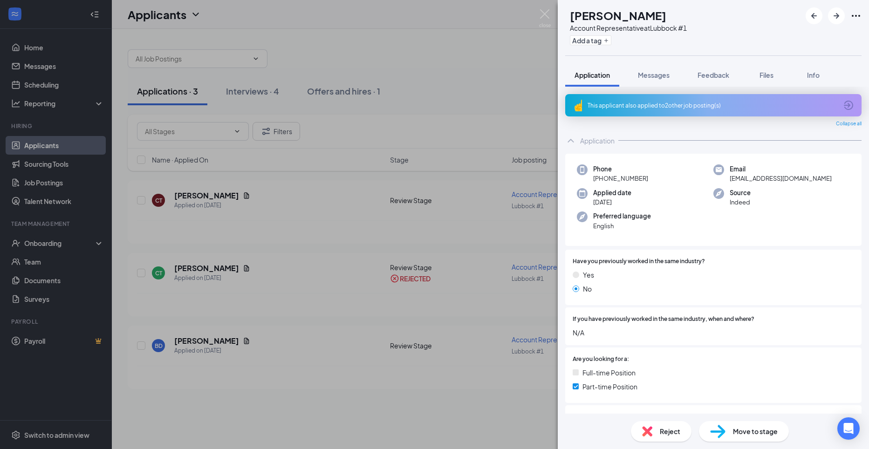
click at [273, 202] on div "BD [PERSON_NAME] Account Representative at Lubbock #1 Add a tag Application Mes…" at bounding box center [434, 224] width 869 height 449
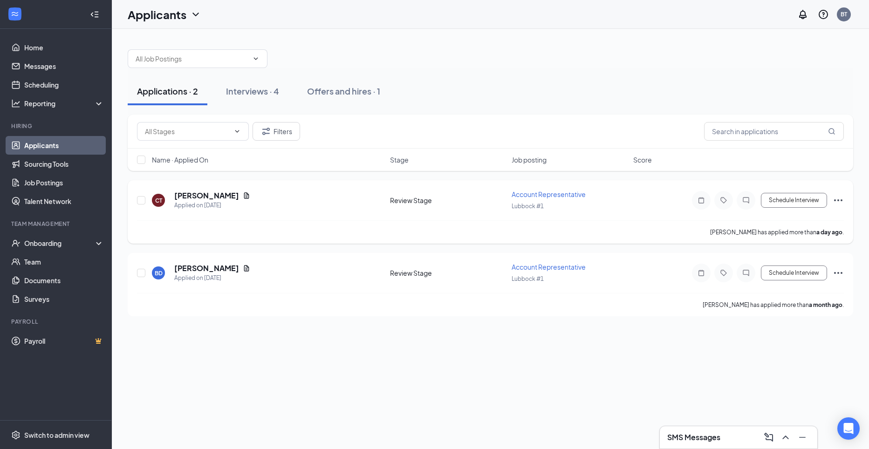
click at [272, 200] on div "CT [PERSON_NAME] Applied on [DATE]" at bounding box center [268, 200] width 232 height 20
click at [223, 200] on h5 "[PERSON_NAME]" at bounding box center [206, 195] width 65 height 10
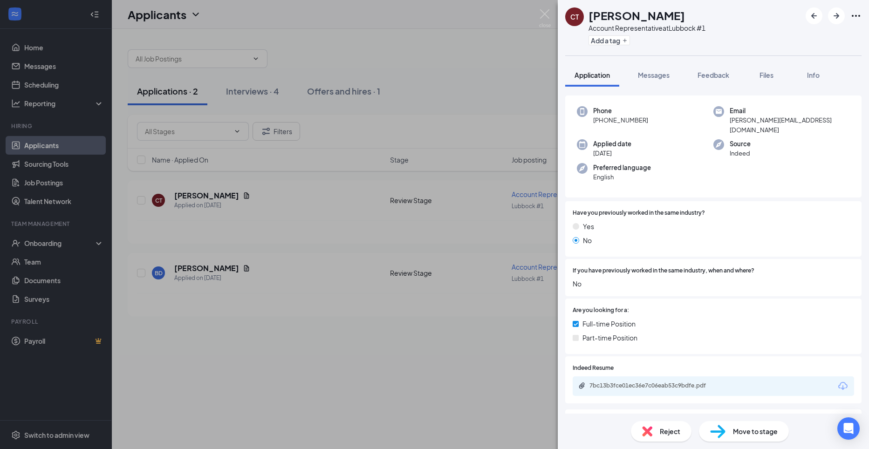
scroll to position [93, 0]
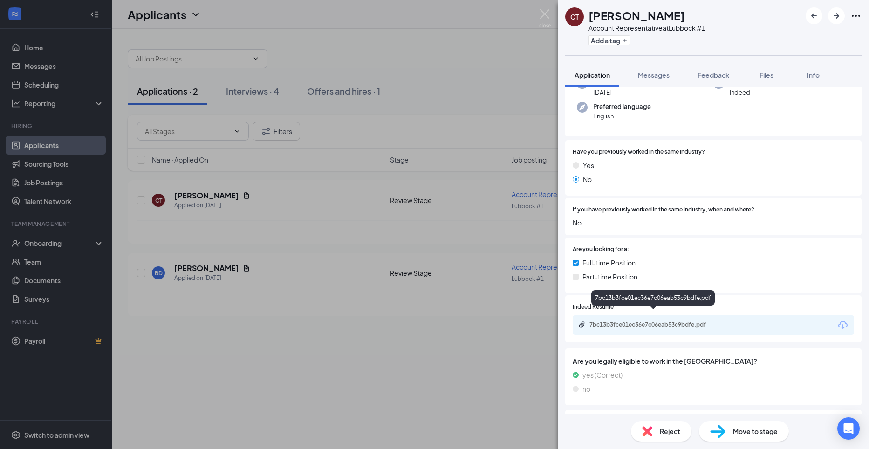
click at [605, 321] on div "7bc13b3fce01ec36e7c06eab53c9bdfe.pdf" at bounding box center [654, 324] width 130 height 7
click at [740, 435] on span "Move to stage" at bounding box center [755, 431] width 45 height 10
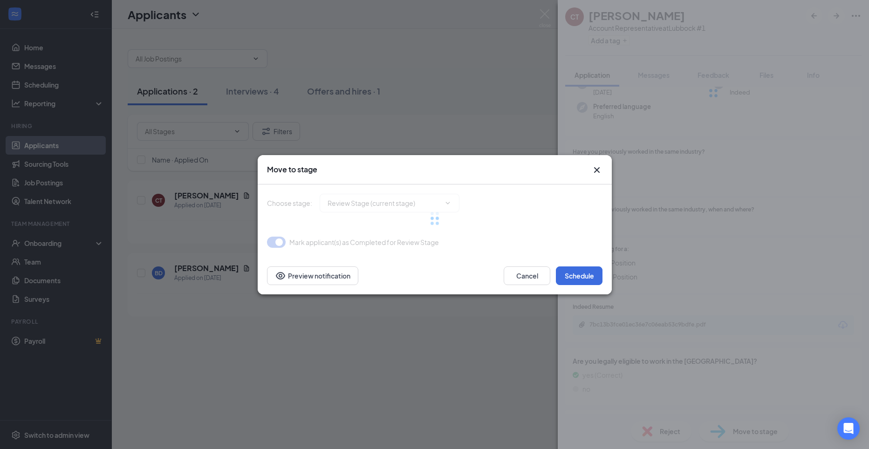
type input "Onsite Interview (next stage)"
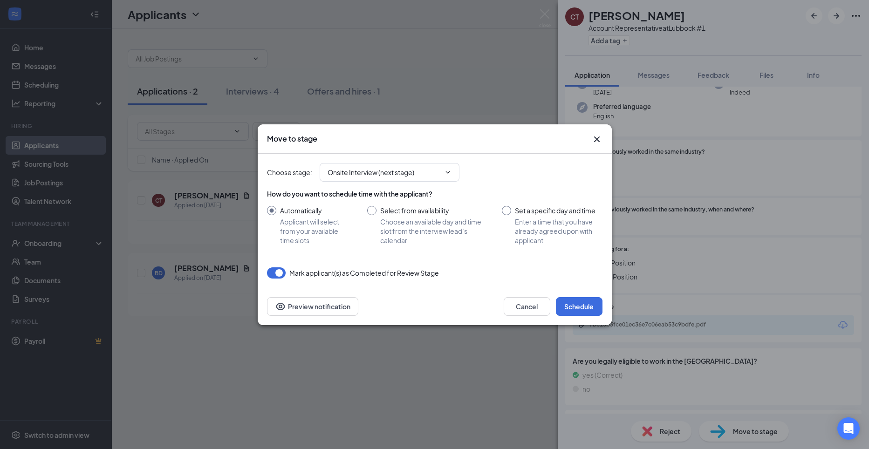
click at [511, 213] on input "Set a specific day and time Enter a time that you have already agreed upon with…" at bounding box center [552, 225] width 100 height 39
radio input "true"
radio input "false"
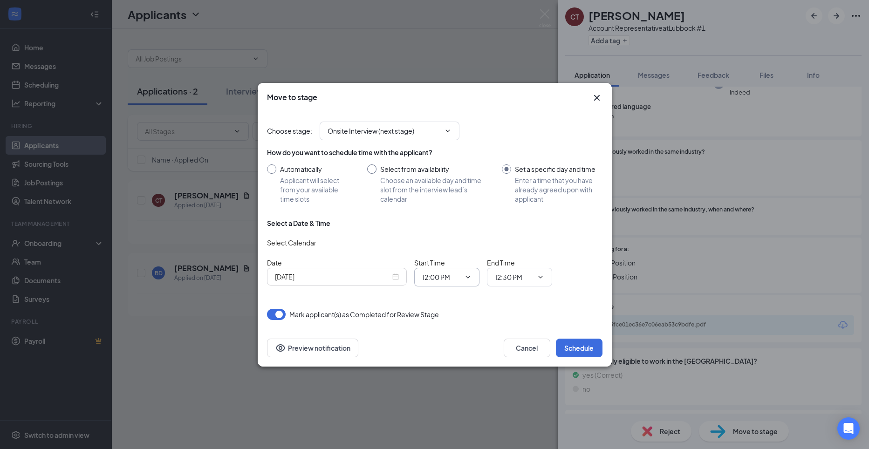
click at [470, 278] on icon "ChevronDown" at bounding box center [467, 276] width 7 height 7
click at [457, 277] on input "12:00 PM" at bounding box center [441, 277] width 38 height 10
click at [454, 219] on div "02:30 PM" at bounding box center [442, 219] width 27 height 10
type input "02:30 PM"
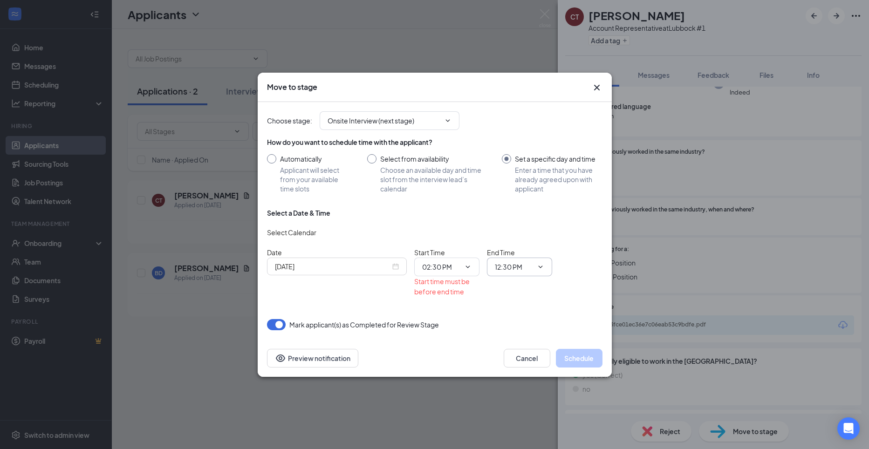
click at [530, 265] on input "12:30 PM" at bounding box center [514, 267] width 38 height 10
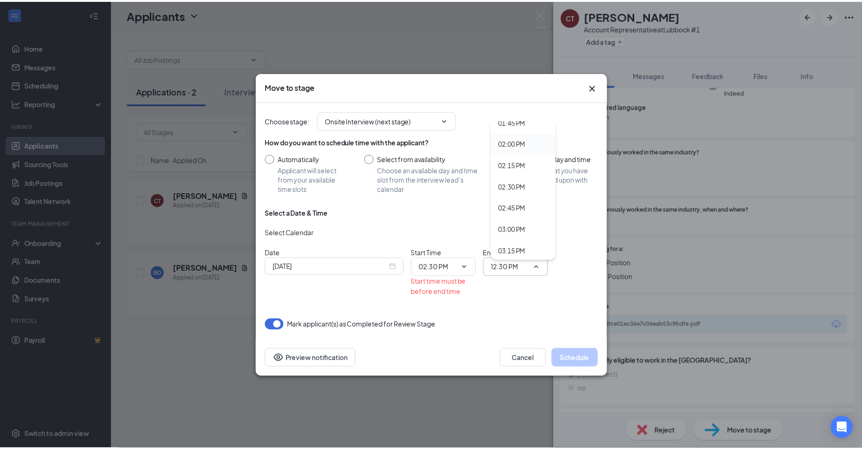
scroll to position [1258, 0]
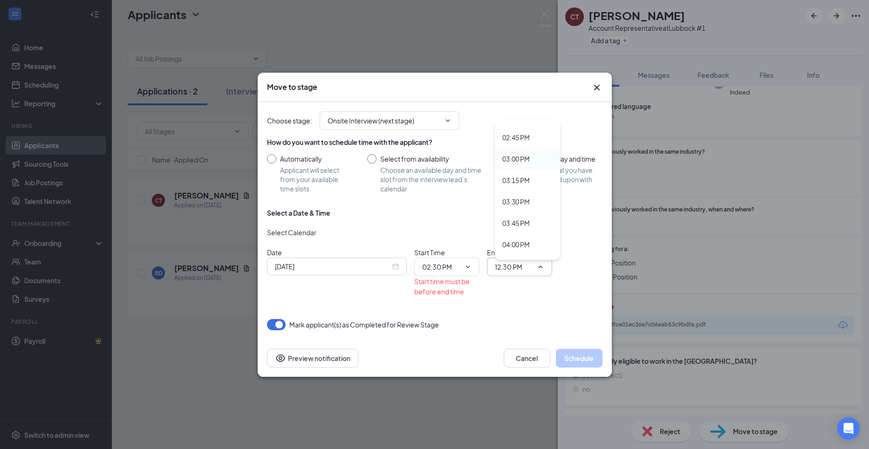
click at [519, 156] on div "03:00 PM" at bounding box center [515, 159] width 27 height 10
type input "03:00 PM"
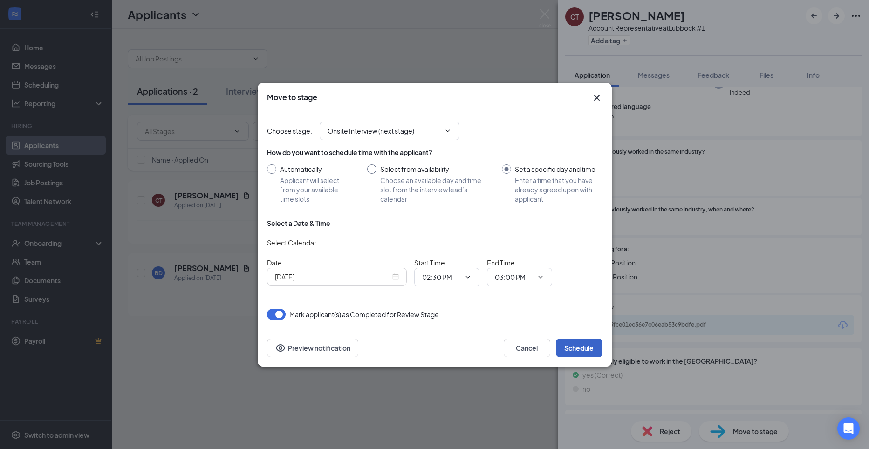
click at [580, 354] on button "Schedule" at bounding box center [579, 348] width 47 height 19
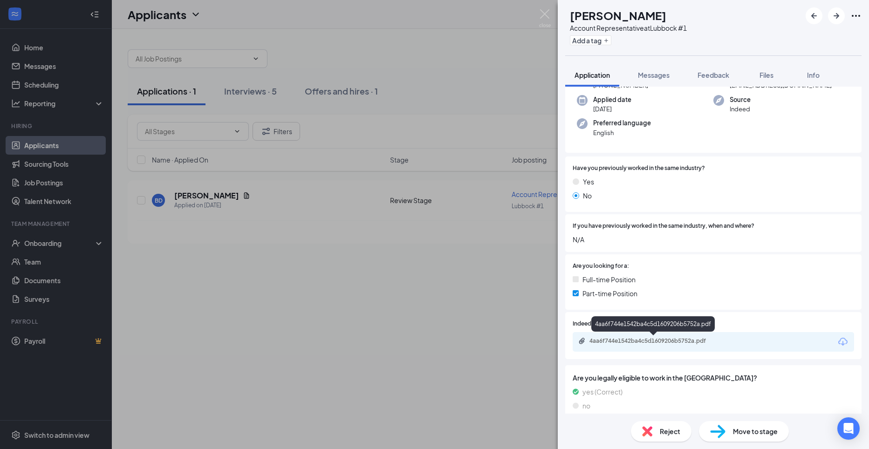
click at [646, 340] on div "4aa6f744e1542ba4c5d1609206b5752a.pdf" at bounding box center [654, 340] width 130 height 7
click at [672, 427] on span "Reject" at bounding box center [670, 431] width 20 height 10
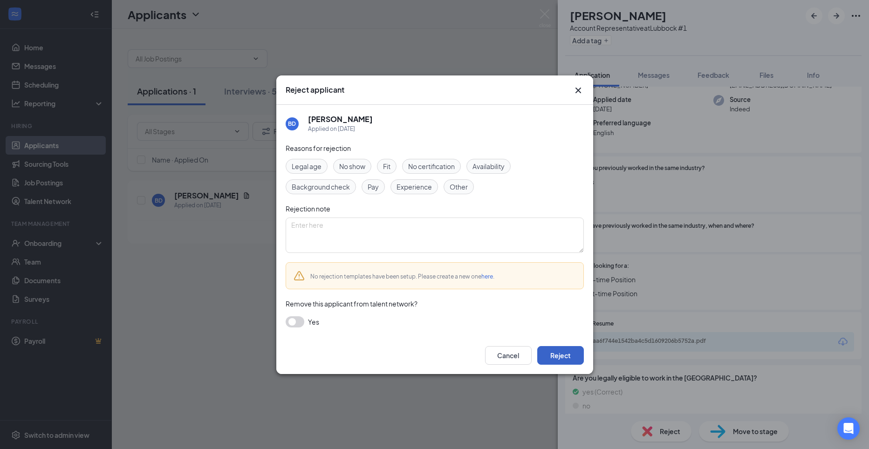
click at [561, 351] on button "Reject" at bounding box center [560, 355] width 47 height 19
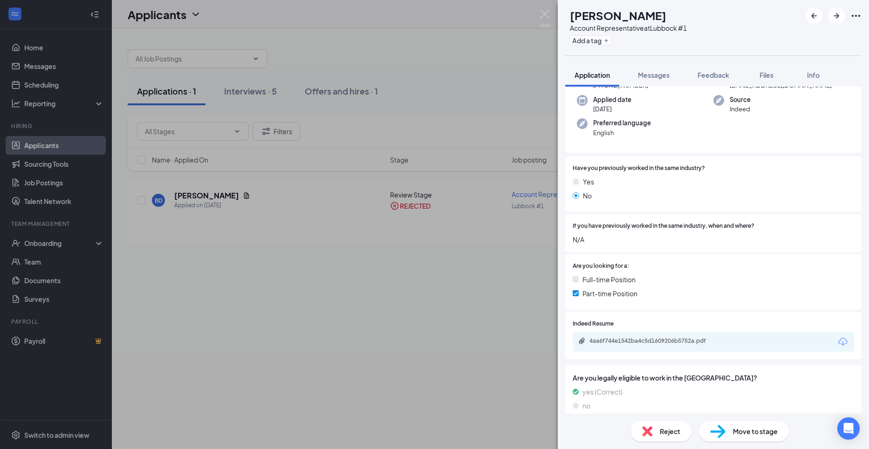
click at [59, 143] on div "BD [PERSON_NAME] Account Representative at Lubbock #1 Add a tag Application Mes…" at bounding box center [434, 224] width 869 height 449
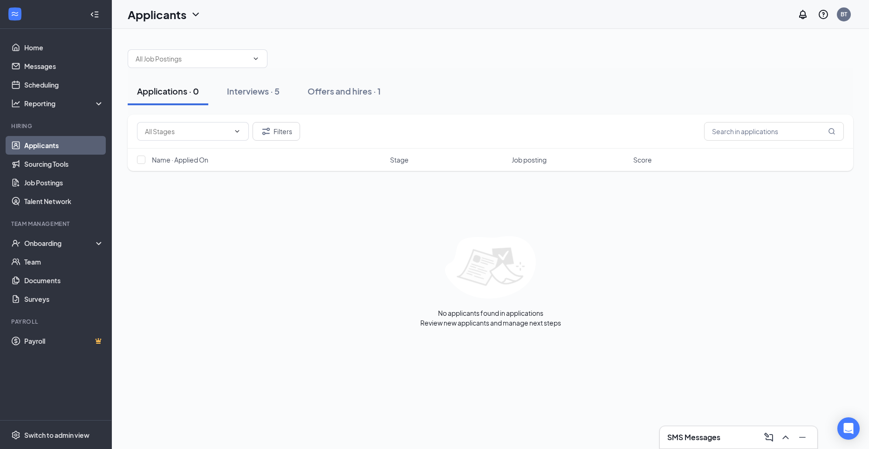
click at [61, 148] on link "Applicants" at bounding box center [64, 145] width 80 height 19
click at [246, 87] on div "Interviews · 5" at bounding box center [253, 91] width 53 height 12
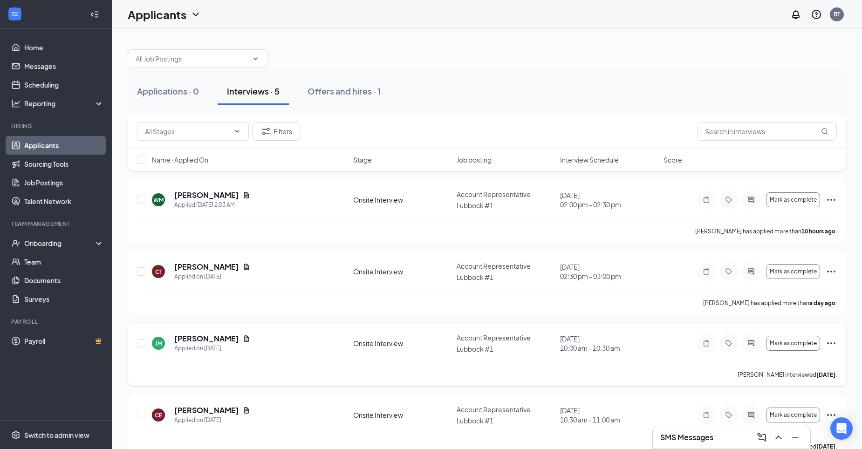
click at [830, 341] on icon "Ellipses" at bounding box center [830, 343] width 11 height 11
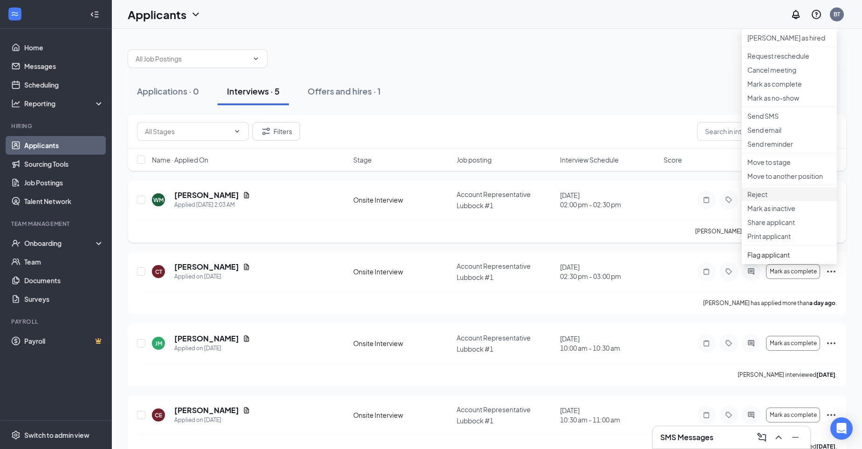
click at [767, 199] on p "Reject" at bounding box center [789, 194] width 84 height 9
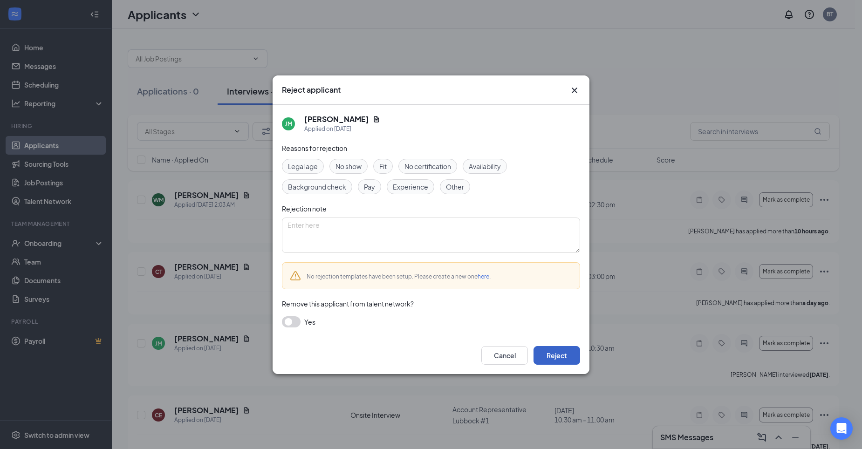
click at [560, 353] on button "Reject" at bounding box center [556, 355] width 47 height 19
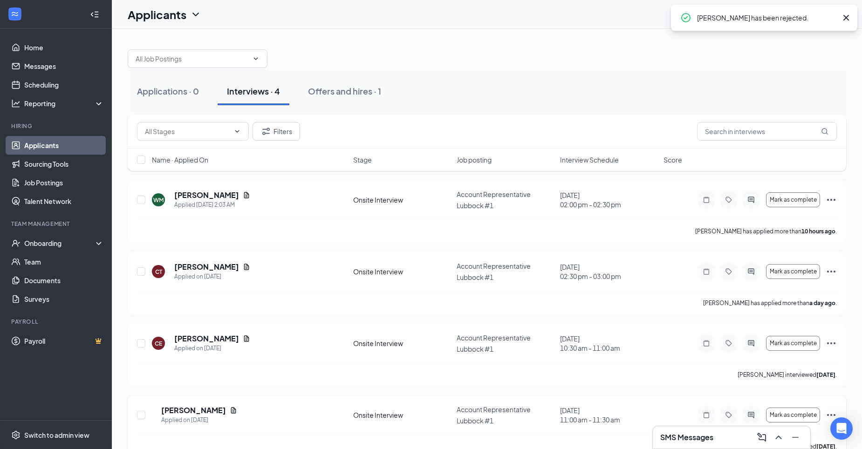
click at [832, 411] on icon "Ellipses" at bounding box center [830, 414] width 11 height 11
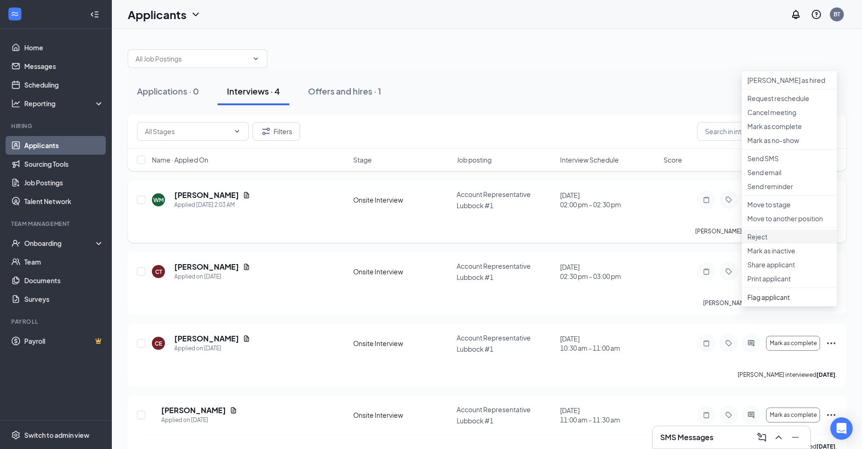
click at [761, 241] on p "Reject" at bounding box center [789, 236] width 84 height 9
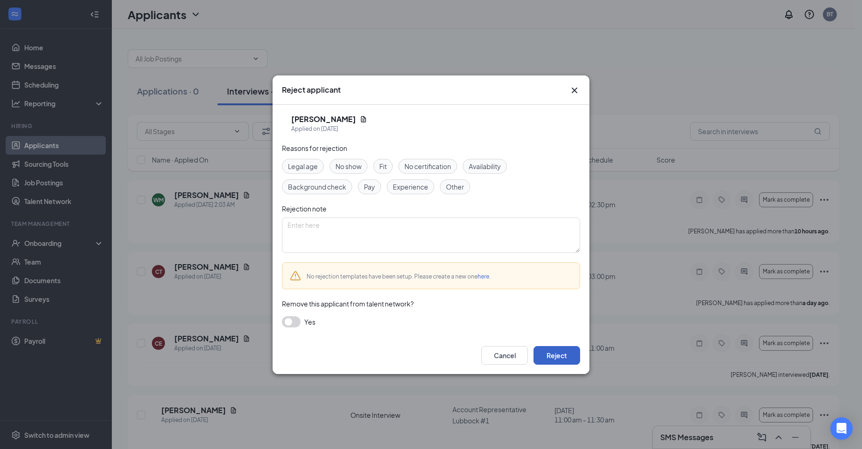
click at [562, 348] on button "Reject" at bounding box center [556, 355] width 47 height 19
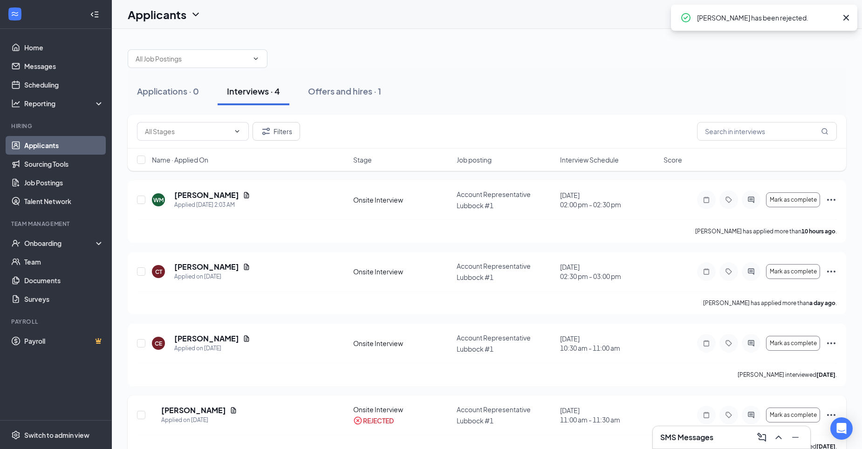
click at [831, 414] on icon "Ellipses" at bounding box center [831, 415] width 8 height 2
click at [698, 53] on div at bounding box center [487, 54] width 718 height 28
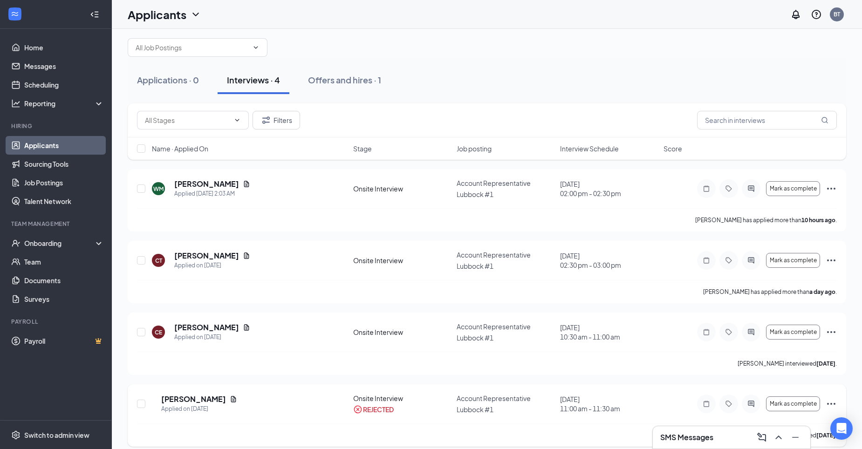
scroll to position [17, 0]
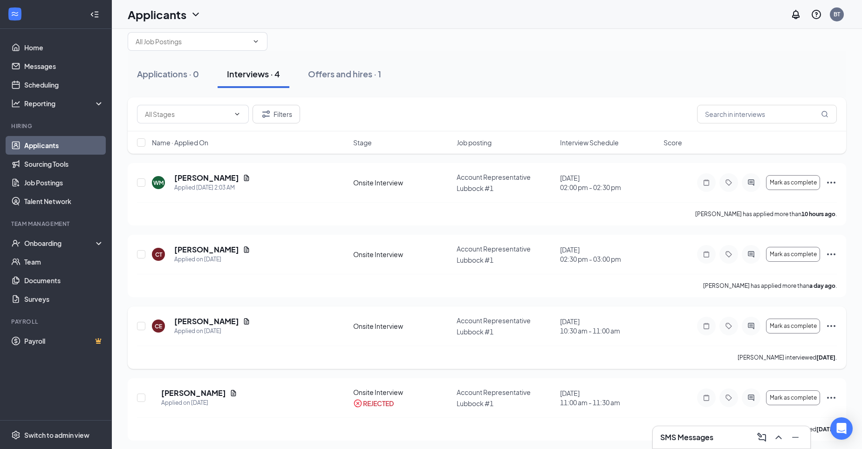
click at [829, 322] on icon "Ellipses" at bounding box center [830, 325] width 11 height 11
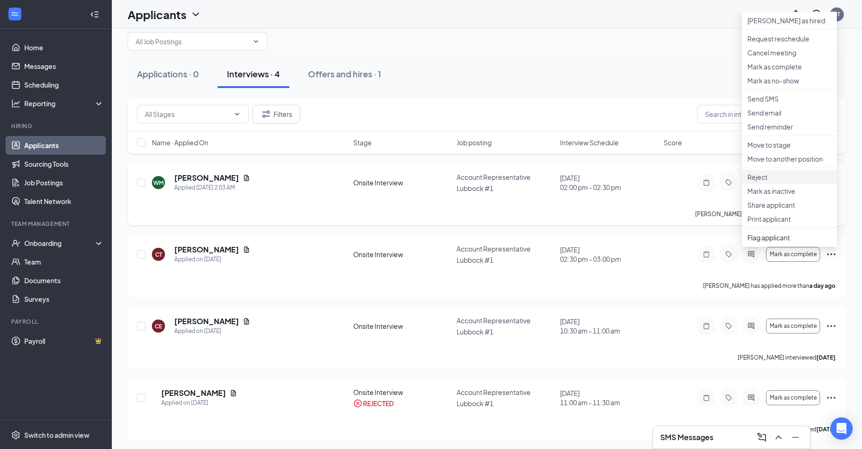
click at [762, 182] on p "Reject" at bounding box center [789, 176] width 84 height 9
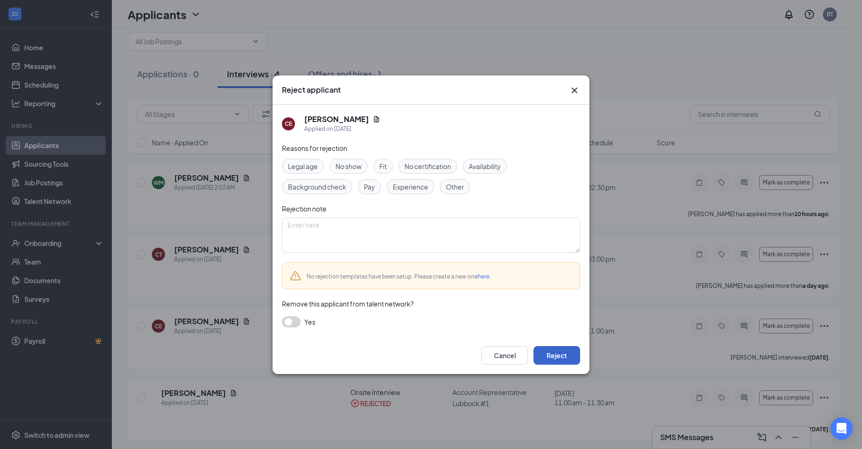
click at [558, 359] on button "Reject" at bounding box center [556, 355] width 47 height 19
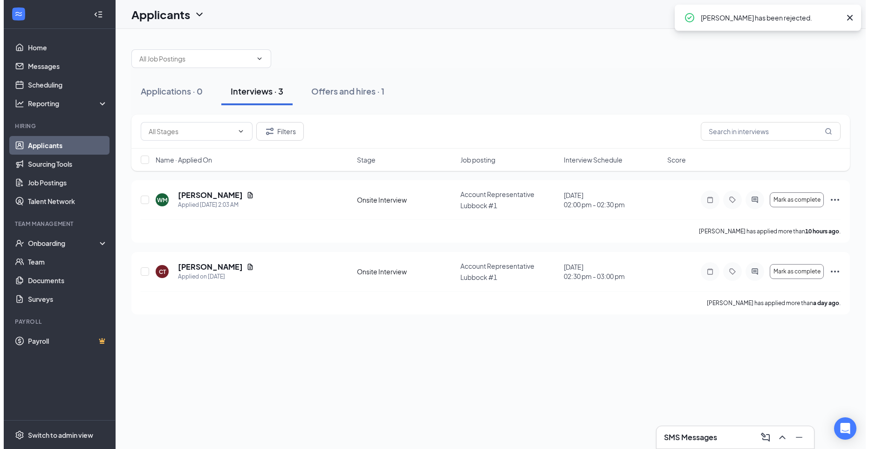
scroll to position [0, 0]
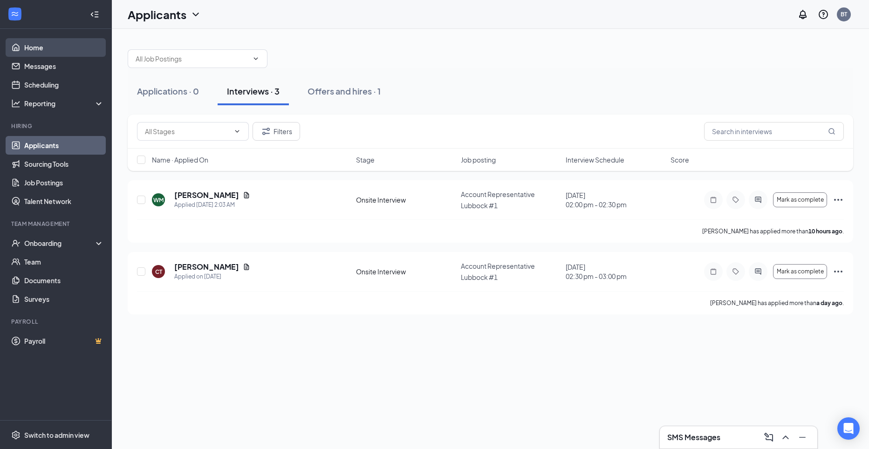
click at [24, 47] on link "Home" at bounding box center [64, 47] width 80 height 19
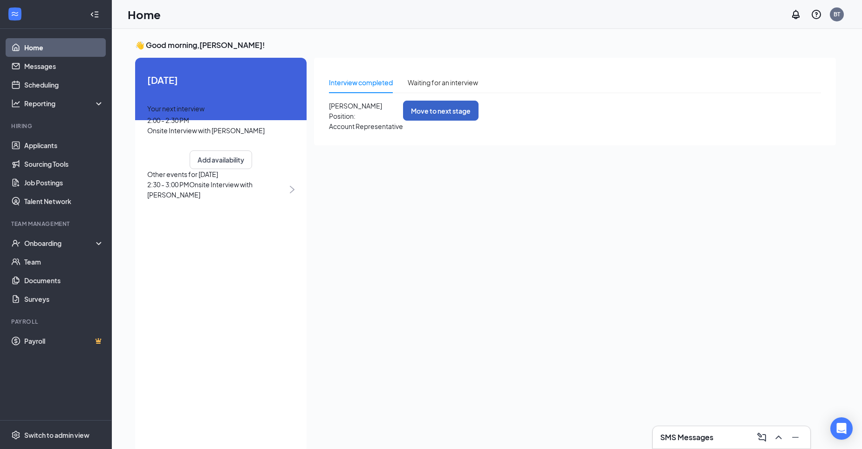
click at [478, 120] on button "Move to next stage" at bounding box center [440, 111] width 75 height 20
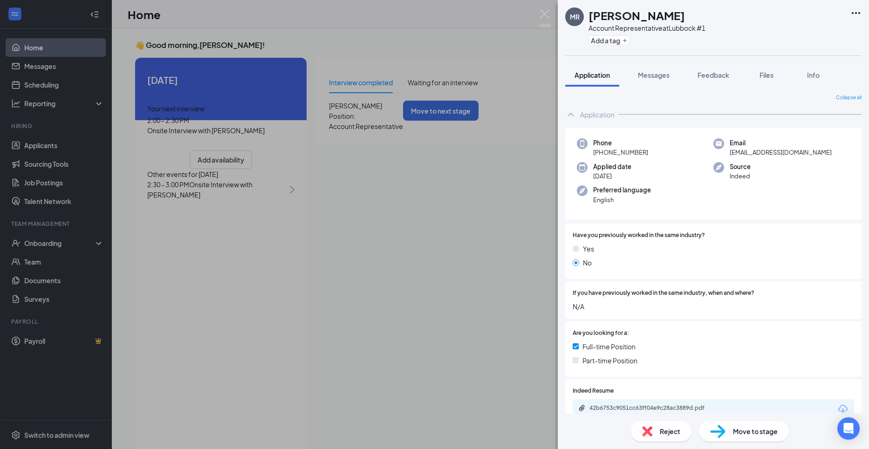
click at [759, 435] on span "Move to stage" at bounding box center [755, 431] width 45 height 10
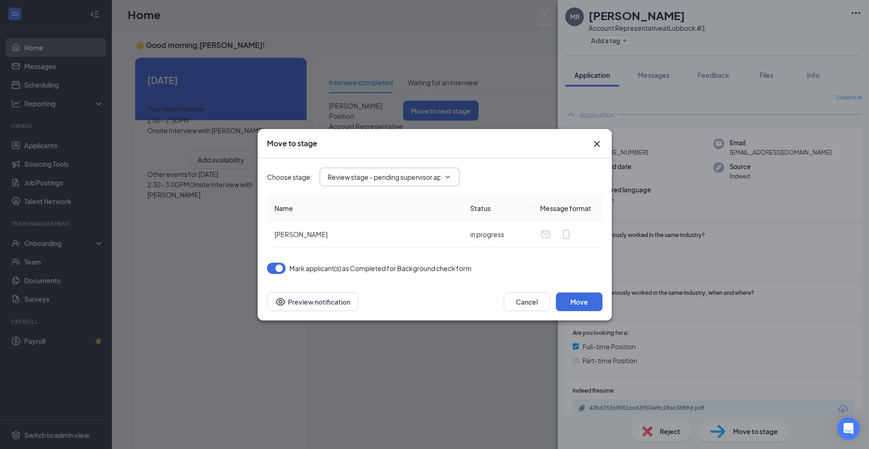
click at [451, 176] on icon "ChevronDown" at bounding box center [447, 176] width 7 height 7
click at [576, 304] on button "Move" at bounding box center [579, 301] width 47 height 19
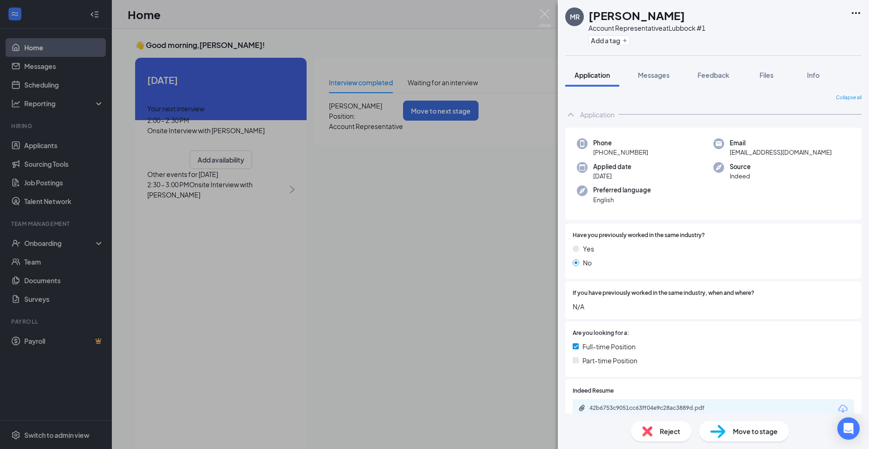
click at [435, 252] on div "[PERSON_NAME] Account Representative at Lubbock #1 Add a tag Application Messag…" at bounding box center [434, 224] width 869 height 449
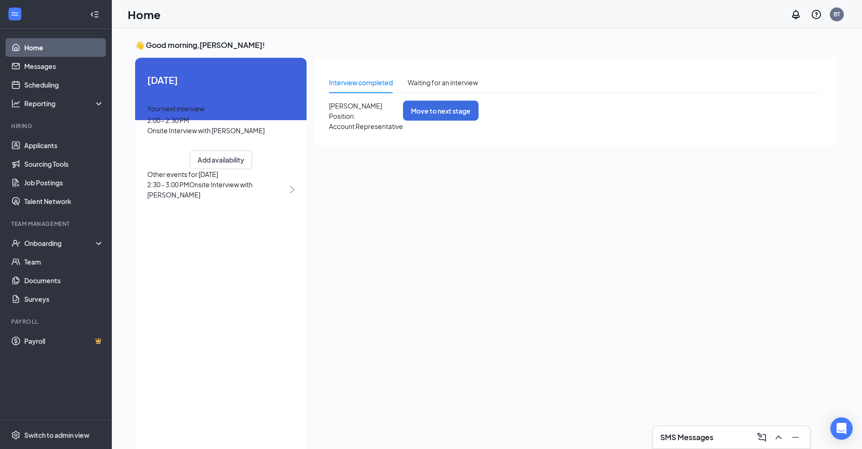
click at [390, 129] on p "Account Representative" at bounding box center [366, 126] width 74 height 10
